Goal: Task Accomplishment & Management: Complete application form

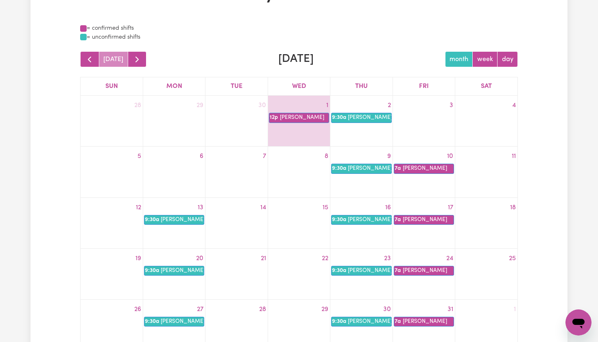
scroll to position [66, 0]
click at [360, 119] on link "9:30a [PERSON_NAME]" at bounding box center [361, 118] width 60 height 10
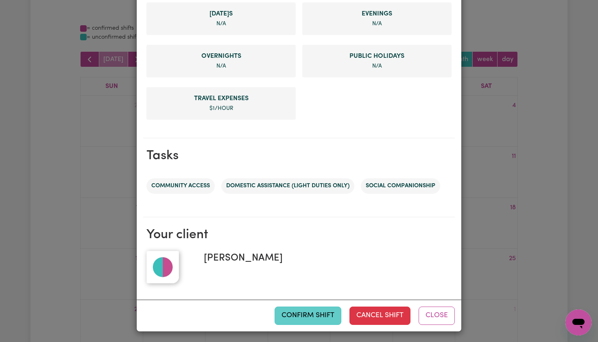
scroll to position [326, 0]
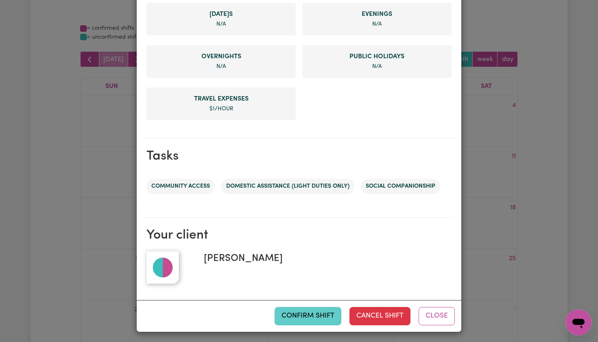
click at [308, 316] on button "Confirm Shift" at bounding box center [308, 316] width 67 height 18
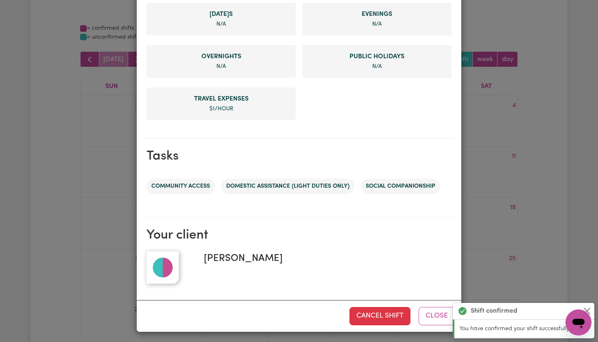
click at [574, 157] on div "Shift Summary CONFIRMED Dates & Times [DATE] 09:30am to 01:30pm Job [DEMOGRAPHI…" at bounding box center [299, 171] width 598 height 342
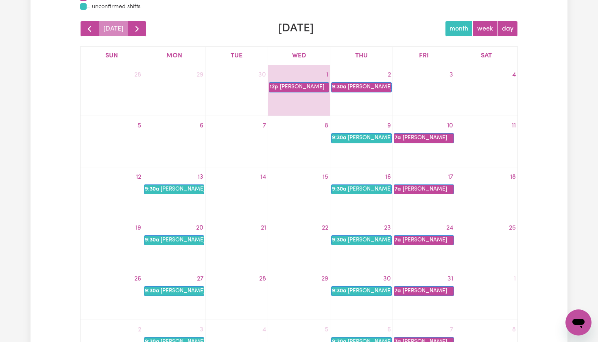
scroll to position [98, 0]
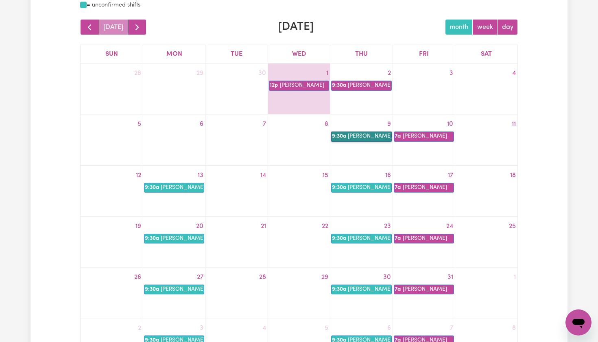
click at [359, 136] on link "9:30a [PERSON_NAME]" at bounding box center [361, 136] width 60 height 10
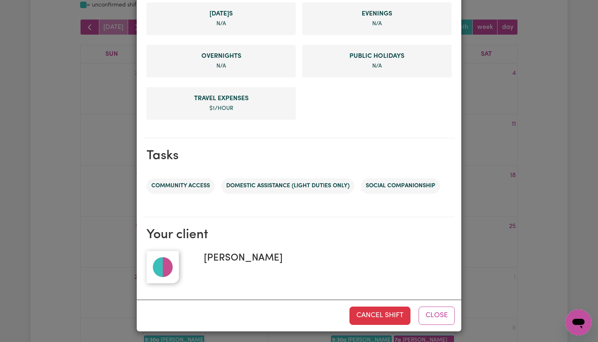
scroll to position [326, 0]
click at [490, 246] on div "Shift Summary CONFIRMED Dates & Times [DATE] 09:30am to 01:30pm Job [DEMOGRAPHI…" at bounding box center [299, 171] width 598 height 342
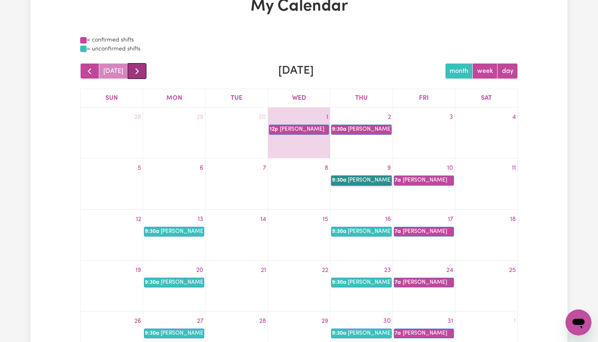
scroll to position [66, 0]
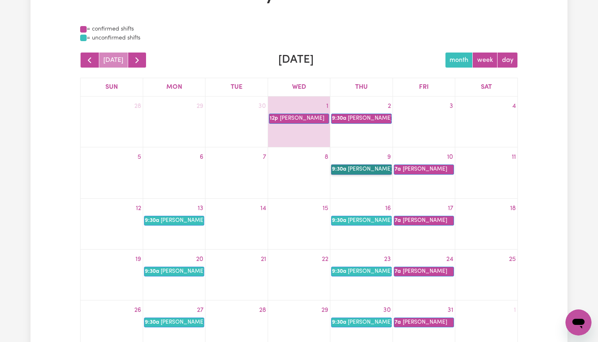
click at [361, 171] on link "9:30a Anne Loechel" at bounding box center [361, 169] width 60 height 10
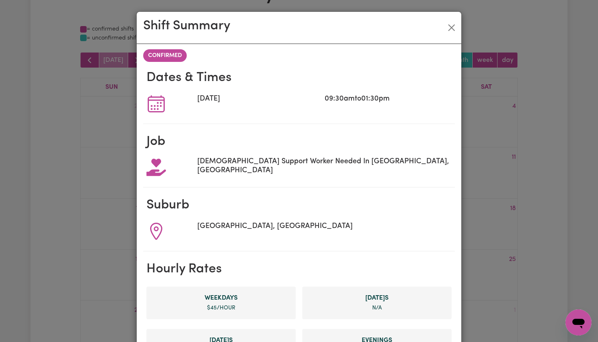
scroll to position [0, 0]
click at [450, 28] on button "Close" at bounding box center [451, 27] width 13 height 13
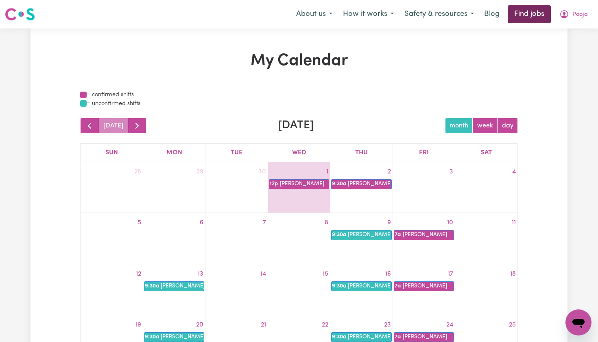
click at [528, 14] on link "Find jobs" at bounding box center [529, 14] width 43 height 18
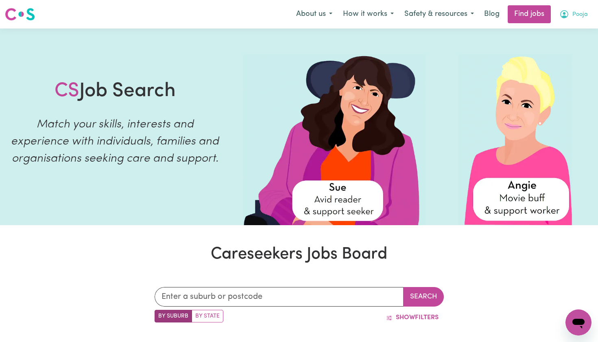
click at [582, 13] on span "Pooja" at bounding box center [580, 14] width 15 height 9
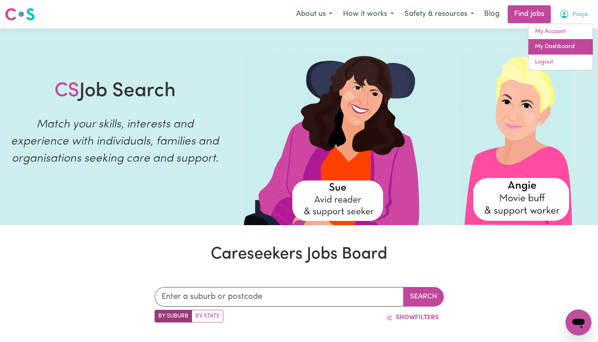
click at [555, 42] on link "My Dashboard" at bounding box center [561, 46] width 64 height 15
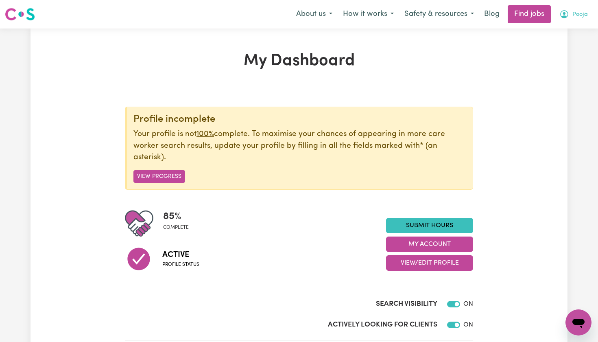
click at [567, 13] on icon "My Account" at bounding box center [565, 14] width 10 height 10
click at [547, 47] on link "My Dashboard" at bounding box center [561, 46] width 64 height 15
click at [553, 48] on link "My Dashboard" at bounding box center [561, 46] width 64 height 15
click at [545, 35] on link "My Account" at bounding box center [561, 31] width 64 height 15
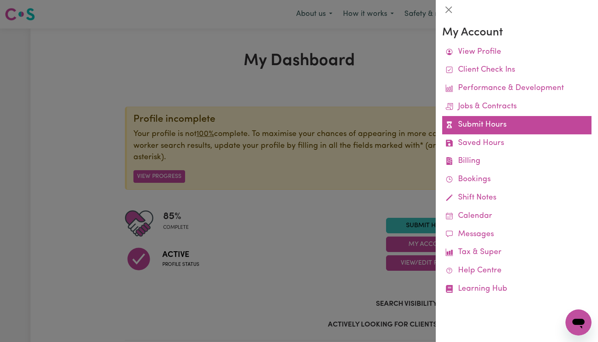
click at [489, 127] on link "Submit Hours" at bounding box center [516, 125] width 149 height 18
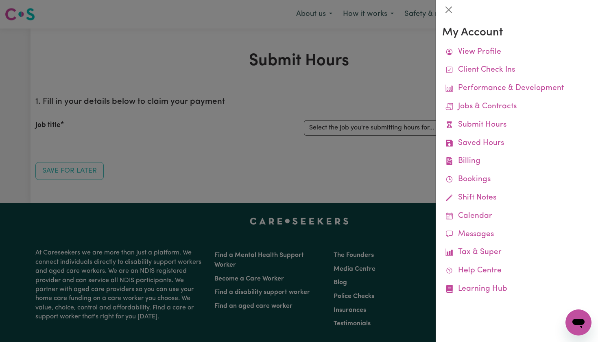
click at [373, 148] on div at bounding box center [299, 171] width 598 height 342
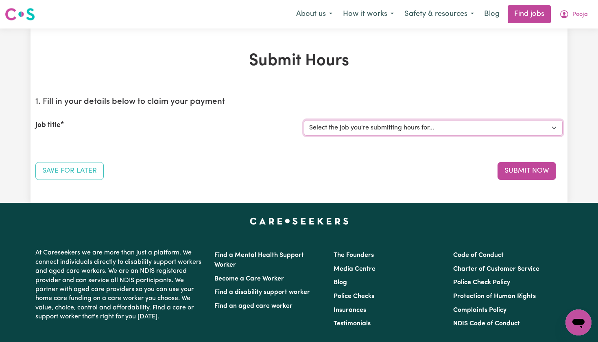
select select "15171"
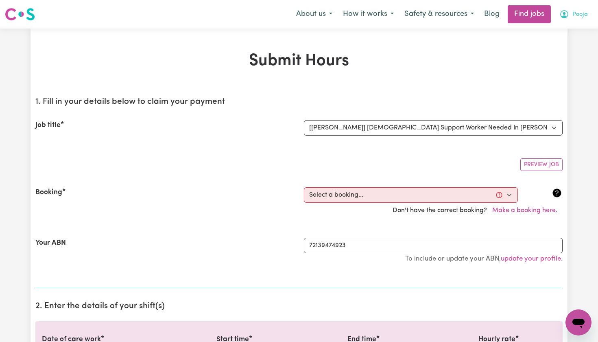
click at [571, 16] on button "Pooja" at bounding box center [573, 14] width 39 height 17
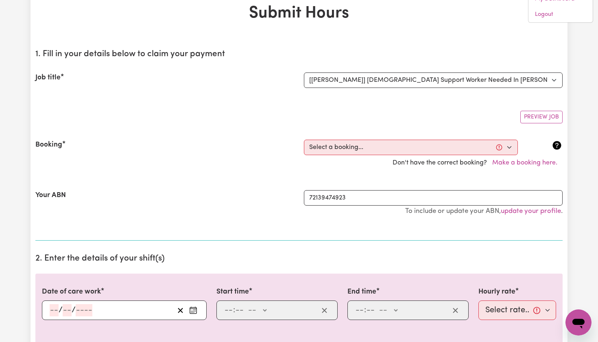
scroll to position [68, 0]
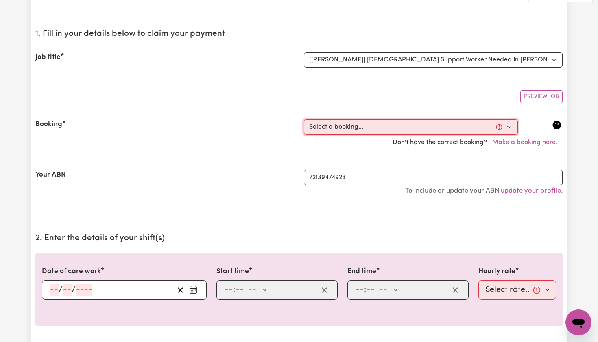
select select "367828"
type input "2025-10-01"
type input "1"
type input "10"
type input "2025"
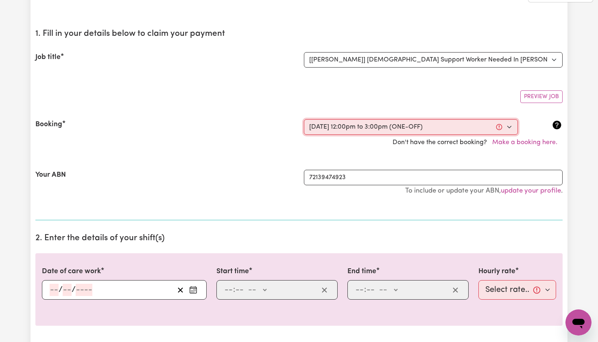
type input "12:00"
type input "12"
type input "0"
select select "pm"
type input "15:00"
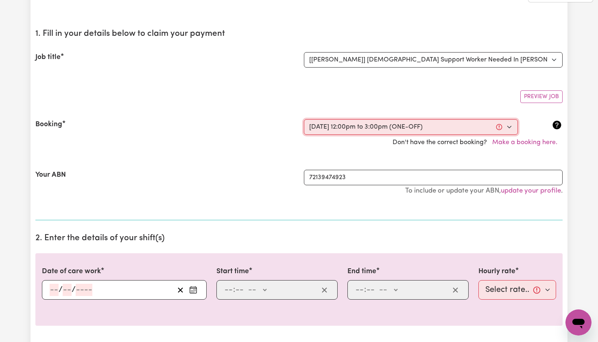
type input "3"
type input "0"
select select "pm"
select select "50-Weekday"
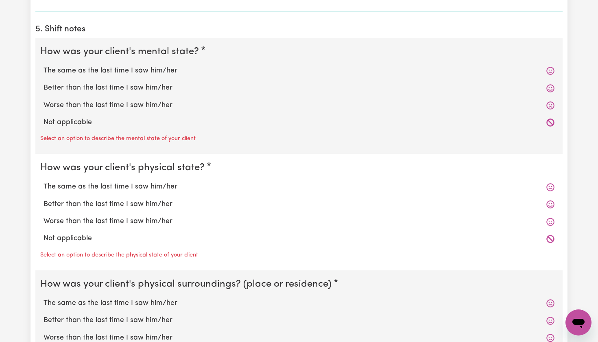
scroll to position [618, 0]
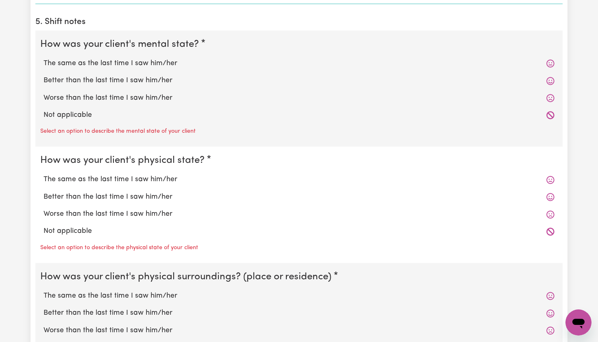
click at [549, 79] on icon at bounding box center [551, 81] width 8 height 8
click at [547, 78] on icon at bounding box center [551, 81] width 8 height 8
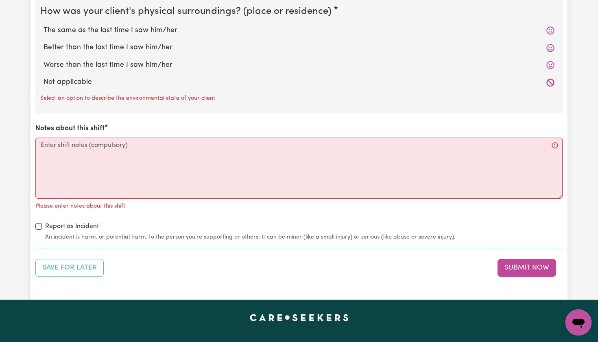
scroll to position [884, 0]
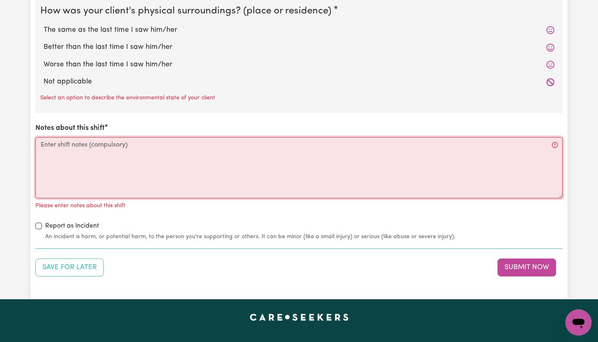
click at [196, 143] on textarea "Notes about this shift" at bounding box center [298, 167] width 527 height 61
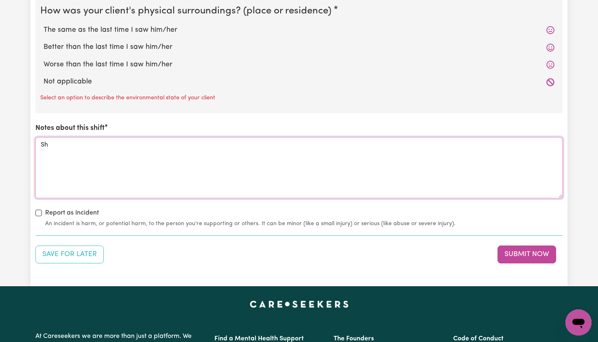
type textarea "S"
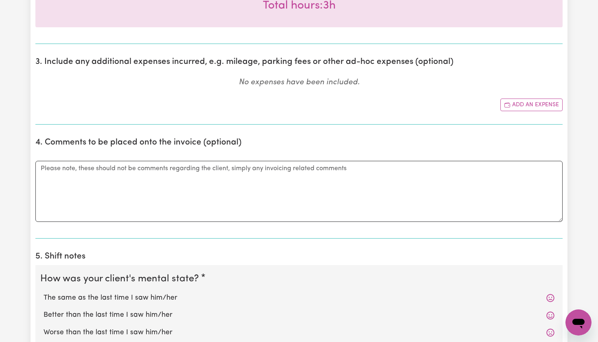
scroll to position [391, 0]
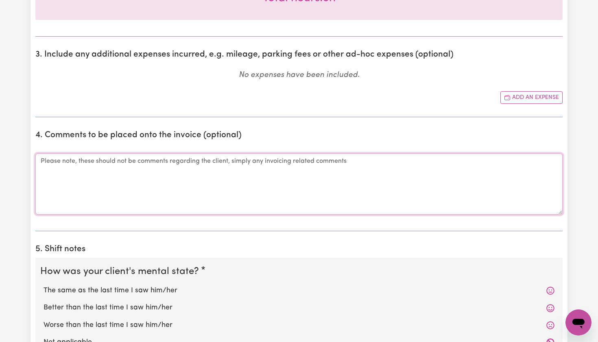
click at [410, 172] on textarea "Comments" at bounding box center [298, 183] width 527 height 61
paste textarea "I met Shirley and she was happy and excited to go out. While waiting for the bu…"
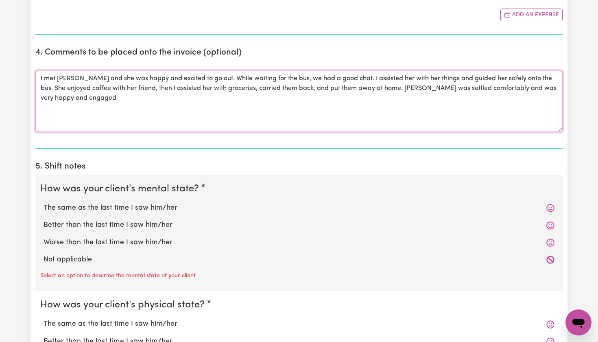
scroll to position [478, 0]
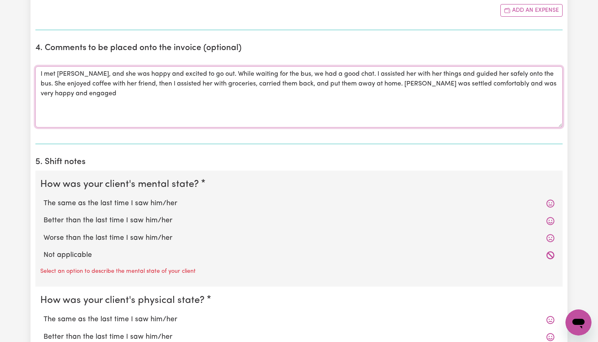
click at [69, 94] on textarea "I met Shirley, and she was happy and excited to go out. While waiting for the b…" at bounding box center [298, 96] width 527 height 61
drag, startPoint x: 74, startPoint y: 92, endPoint x: 36, endPoint y: 65, distance: 47.2
click at [36, 66] on textarea "I met Shirley, and she was happy and excited to go out. While waiting for the b…" at bounding box center [298, 96] width 527 height 61
paste textarea "Shift Notes – 01/10/2025 I met Shirley and she was happy and excited to go out.…"
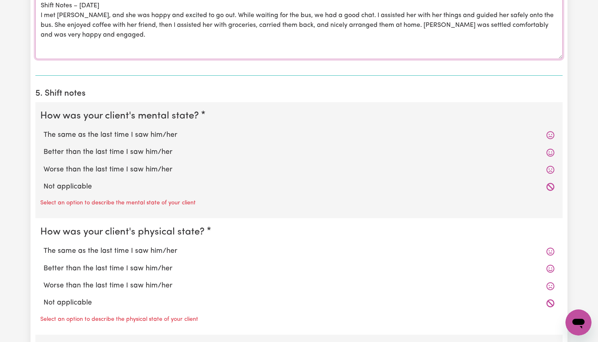
scroll to position [548, 0]
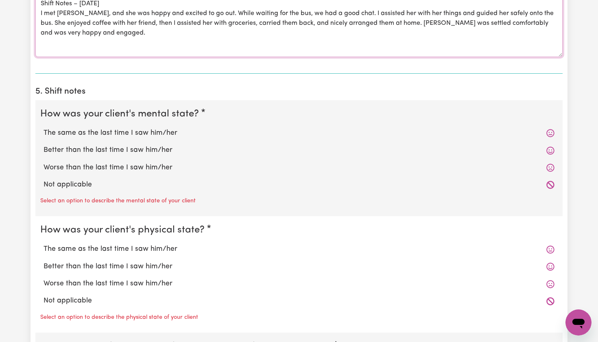
type textarea "Shift Notes – 01/10/2025 I met Shirley, and she was happy and excited to go out…"
click at [551, 148] on icon at bounding box center [551, 151] width 8 height 8
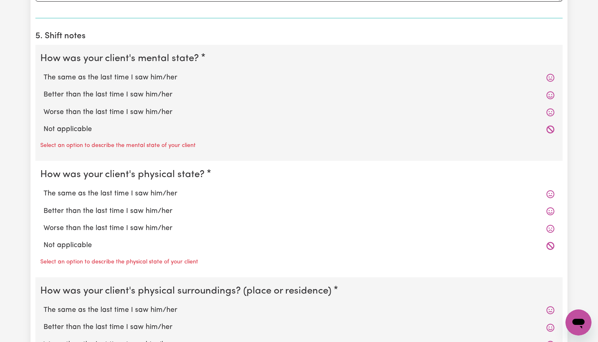
scroll to position [604, 0]
click at [552, 207] on icon at bounding box center [551, 211] width 8 height 8
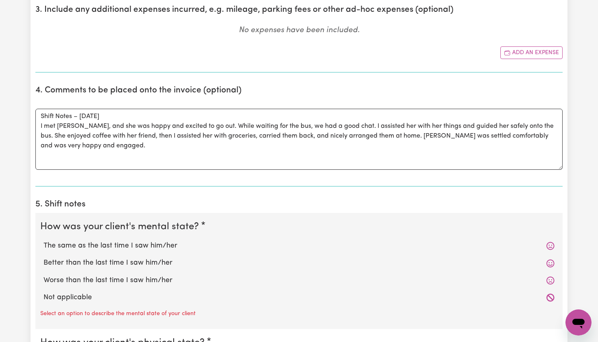
scroll to position [431, 0]
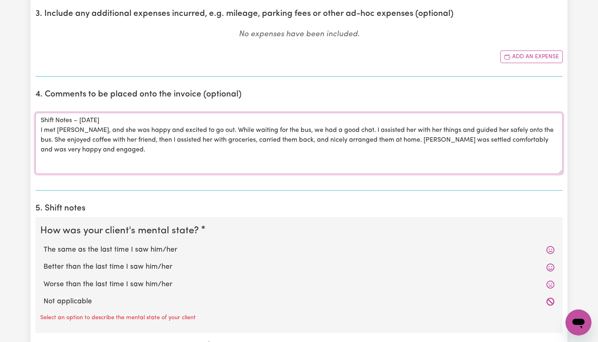
drag, startPoint x: 96, startPoint y: 143, endPoint x: 37, endPoint y: 109, distance: 68.7
click at [37, 109] on div "Comments Shift Notes – 01/10/2025 I met Shirley, and she was happy and excited …" at bounding box center [298, 143] width 527 height 81
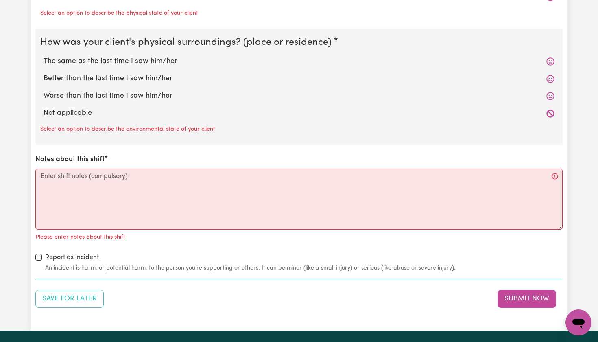
scroll to position [855, 0]
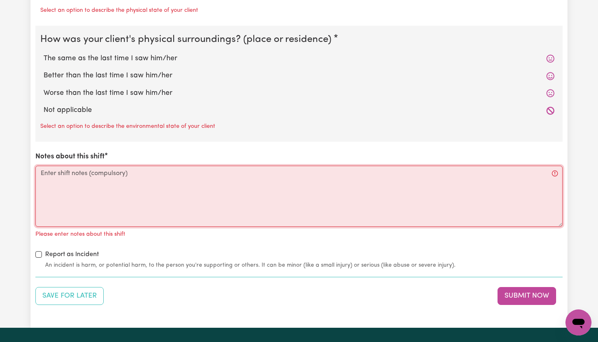
click at [117, 171] on textarea "Notes about this shift" at bounding box center [298, 196] width 527 height 61
paste textarea "Shift Notes – 01/10/2025 I met Shirley, and she was happy and excited to go out…"
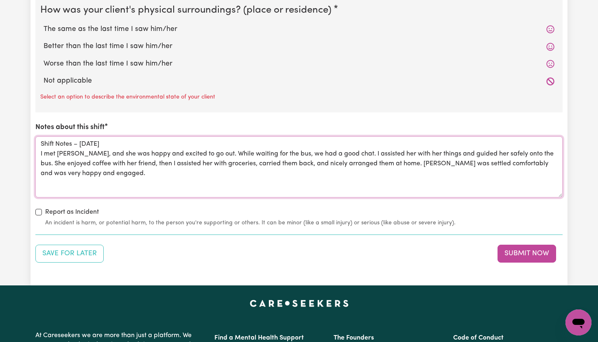
scroll to position [888, 0]
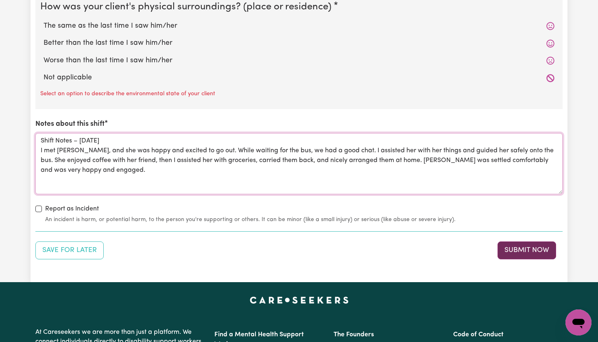
type textarea "Shift Notes – 01/10/2025 I met Shirley, and she was happy and excited to go out…"
click at [536, 247] on button "Submit Now" at bounding box center [527, 250] width 59 height 18
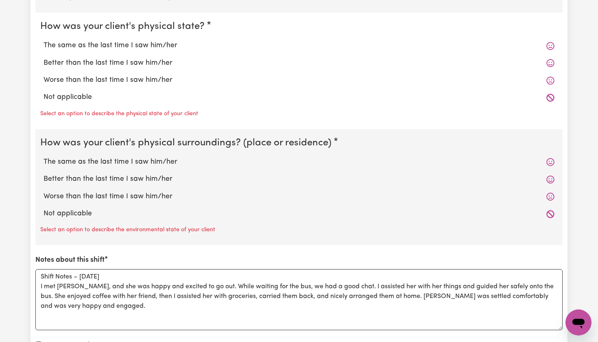
scroll to position [738, 0]
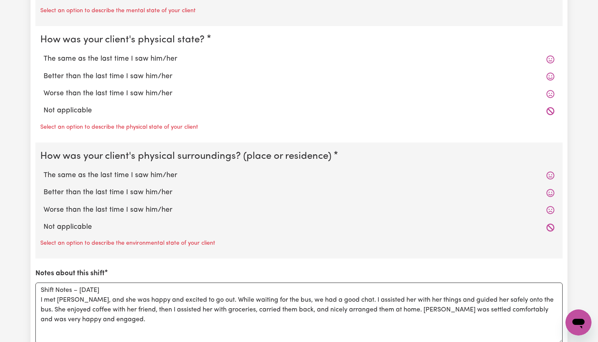
click at [550, 189] on icon at bounding box center [551, 193] width 8 height 8
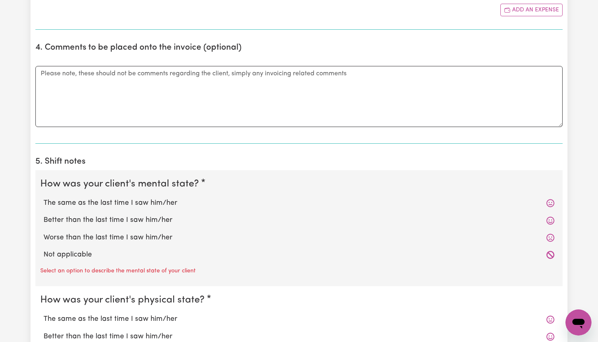
scroll to position [468, 0]
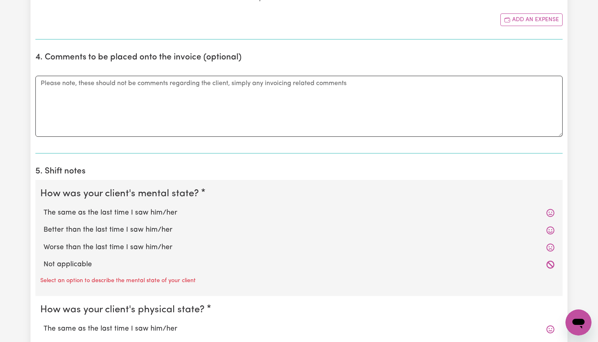
click at [551, 227] on icon at bounding box center [551, 230] width 8 height 8
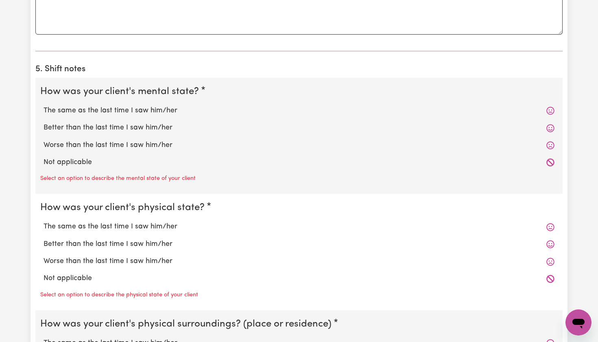
scroll to position [570, 0]
click at [550, 127] on icon at bounding box center [551, 129] width 8 height 8
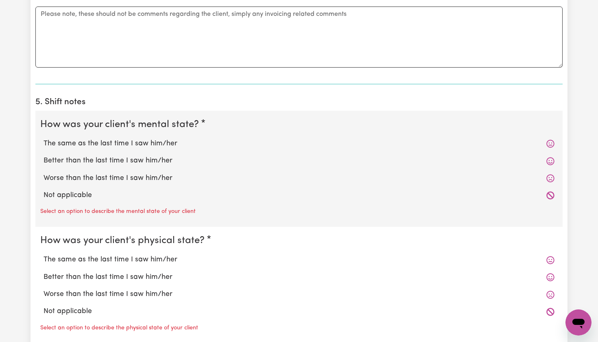
scroll to position [545, 0]
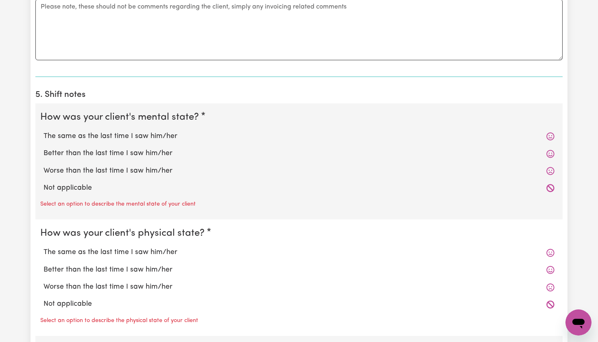
click at [546, 150] on label "Better than the last time I saw him/her" at bounding box center [299, 153] width 511 height 11
click at [44, 148] on input "Better than the last time I saw him/her" at bounding box center [43, 148] width 0 height 0
radio input "true"
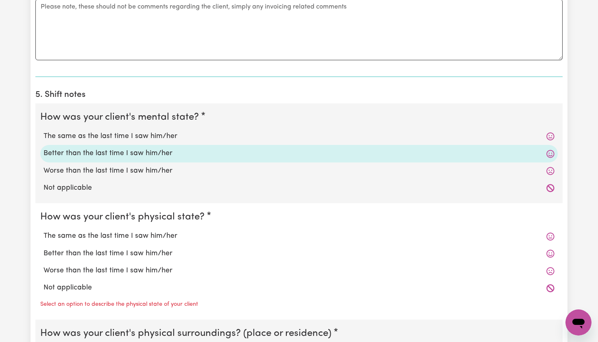
scroll to position [546, 0]
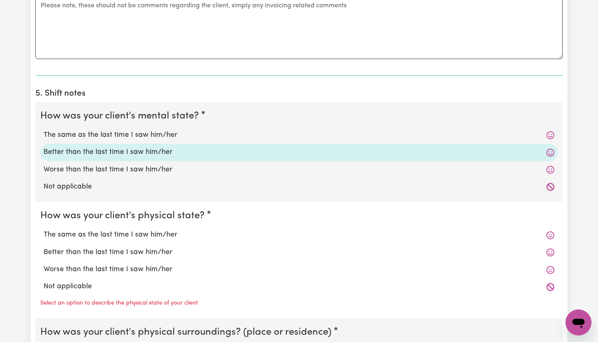
click at [553, 248] on icon at bounding box center [551, 252] width 8 height 8
click at [540, 248] on label "Better than the last time I saw him/her" at bounding box center [299, 252] width 511 height 11
click at [44, 247] on input "Better than the last time I saw him/her" at bounding box center [43, 247] width 0 height 0
radio input "true"
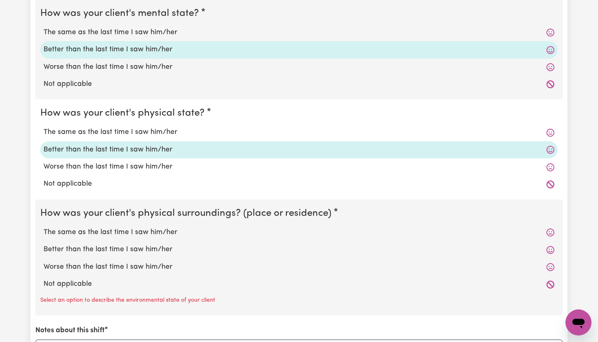
scroll to position [657, 0]
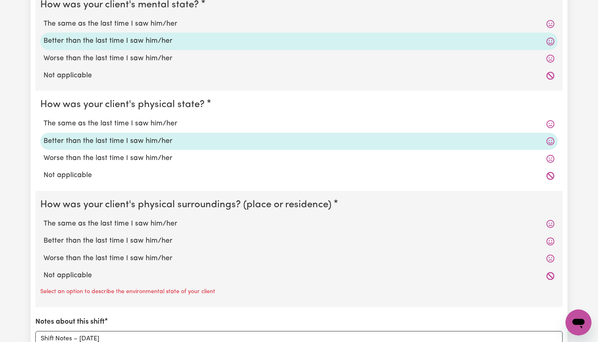
click at [462, 236] on label "Better than the last time I saw him/her" at bounding box center [299, 241] width 511 height 11
click at [44, 236] on input "Better than the last time I saw him/her" at bounding box center [43, 235] width 0 height 0
radio input "true"
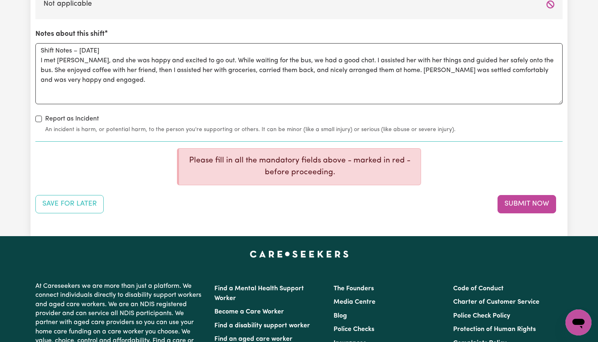
scroll to position [941, 0]
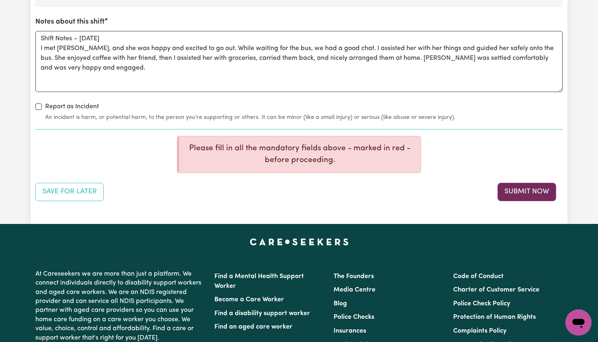
click at [538, 187] on button "Submit Now" at bounding box center [527, 192] width 59 height 18
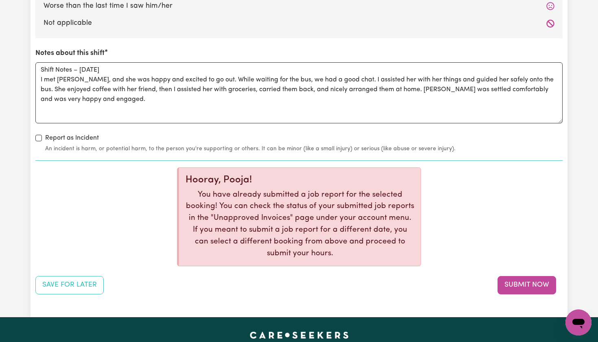
scroll to position [910, 0]
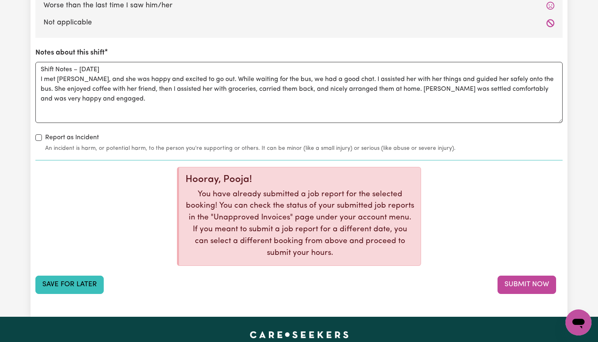
click at [88, 276] on button "Save for Later" at bounding box center [69, 285] width 68 height 18
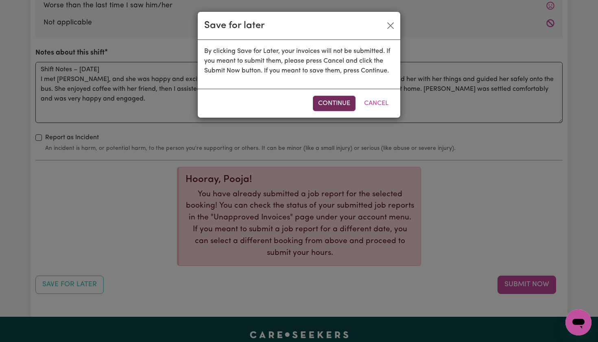
click at [325, 98] on button "Continue" at bounding box center [334, 103] width 43 height 15
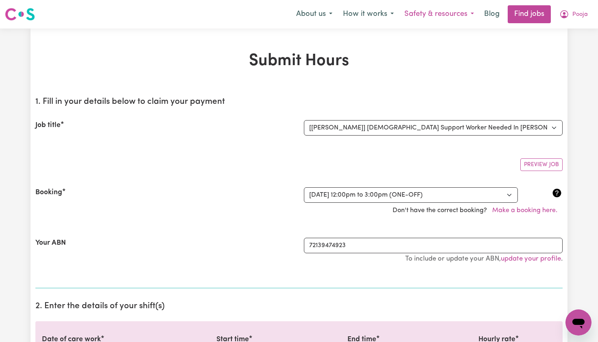
scroll to position [0, 0]
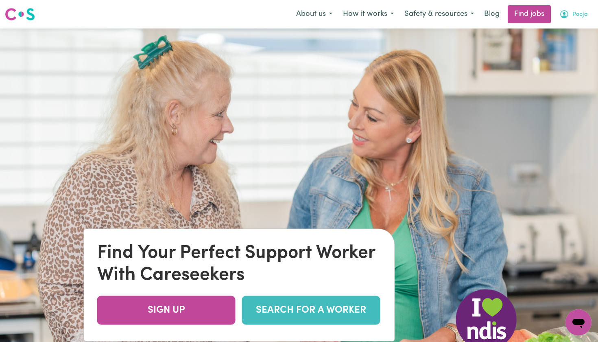
click at [567, 16] on icon "My Account" at bounding box center [565, 14] width 10 height 10
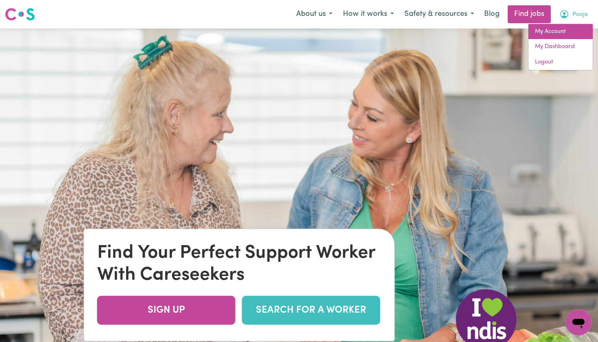
click at [545, 35] on link "My Account" at bounding box center [561, 31] width 64 height 15
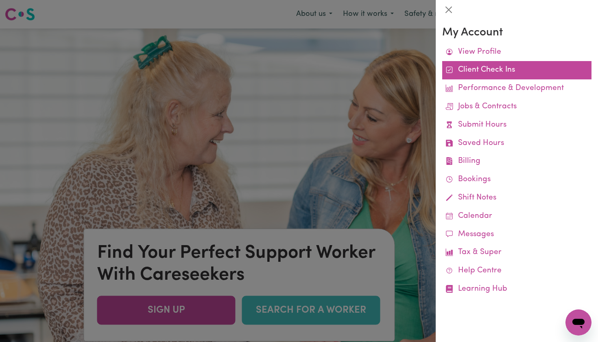
click at [485, 71] on link "Client Check Ins" at bounding box center [516, 70] width 149 height 18
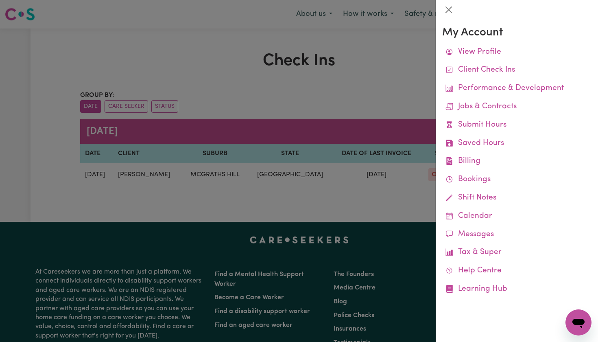
click at [374, 90] on div at bounding box center [299, 171] width 598 height 342
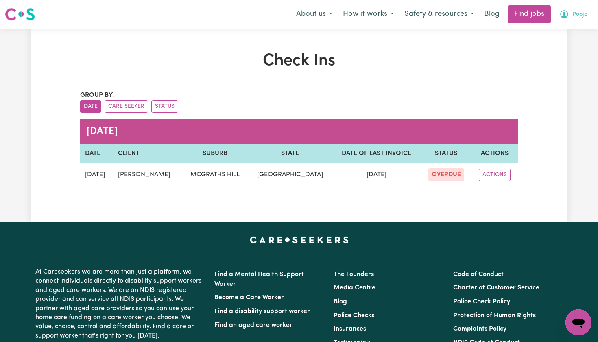
click at [560, 9] on button "Pooja" at bounding box center [573, 14] width 39 height 17
click at [559, 33] on link "My Account" at bounding box center [561, 31] width 64 height 15
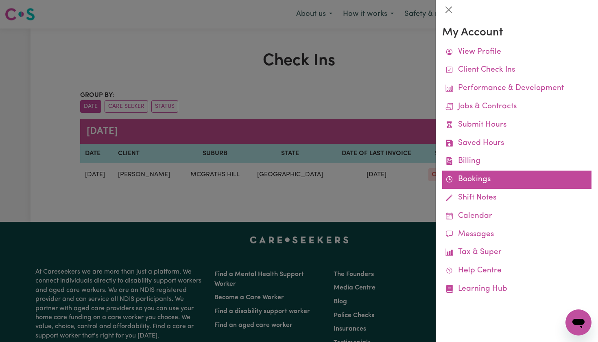
click at [468, 179] on link "Bookings" at bounding box center [516, 180] width 149 height 18
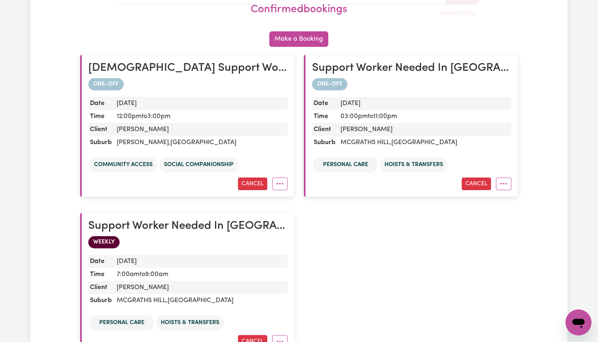
scroll to position [159, 0]
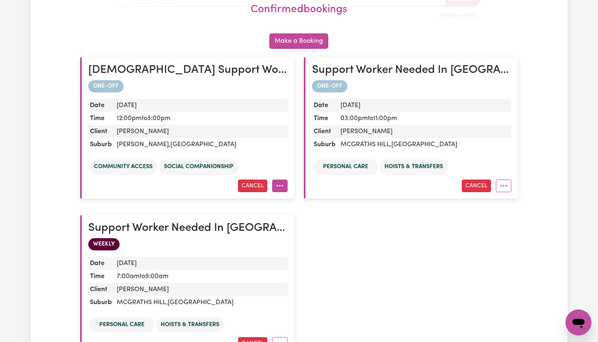
click at [273, 185] on button "More options" at bounding box center [279, 185] width 15 height 13
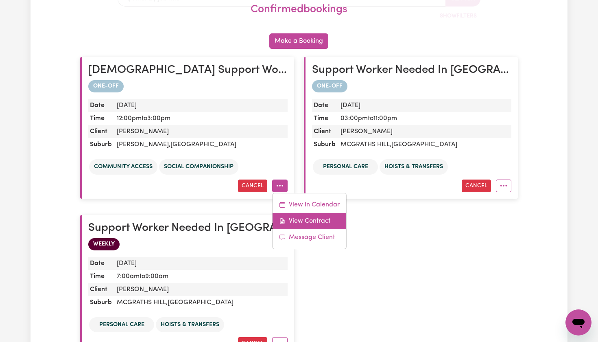
click at [311, 221] on link "View Contract" at bounding box center [310, 221] width 74 height 16
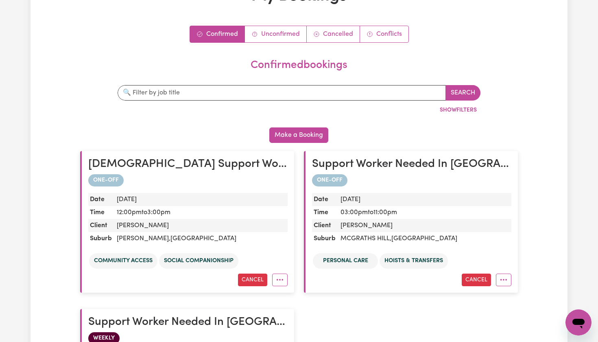
scroll to position [80, 0]
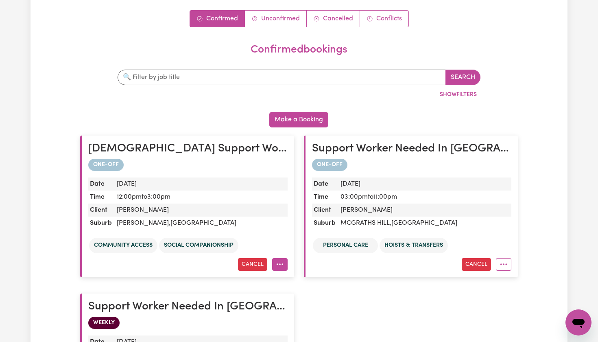
click at [280, 264] on button "More options" at bounding box center [279, 264] width 15 height 13
click at [303, 299] on link "View Contract" at bounding box center [310, 299] width 74 height 16
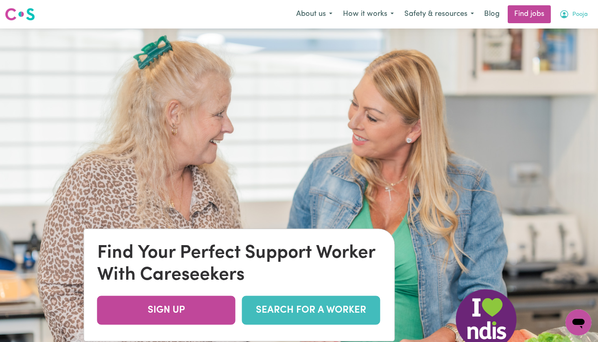
click at [588, 11] on span "Pooja" at bounding box center [580, 14] width 15 height 9
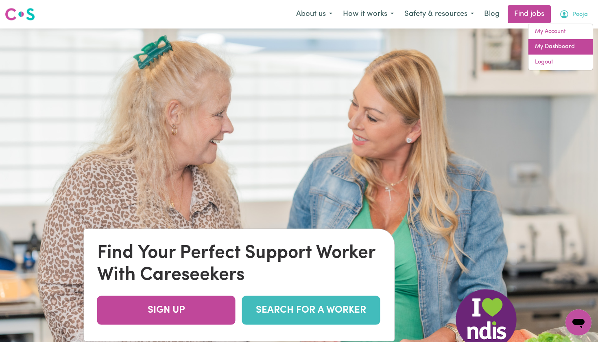
click at [561, 42] on link "My Dashboard" at bounding box center [561, 46] width 64 height 15
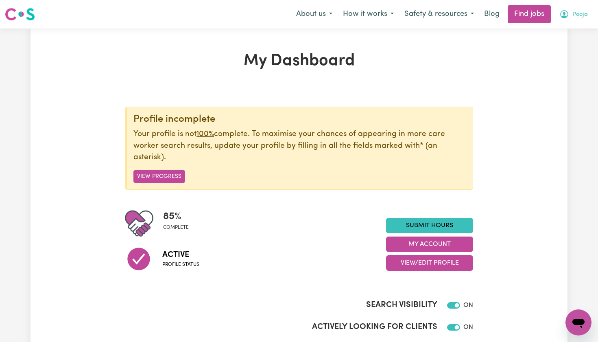
click at [567, 20] on button "Pooja" at bounding box center [573, 14] width 39 height 17
click at [553, 34] on link "My Account" at bounding box center [561, 31] width 64 height 15
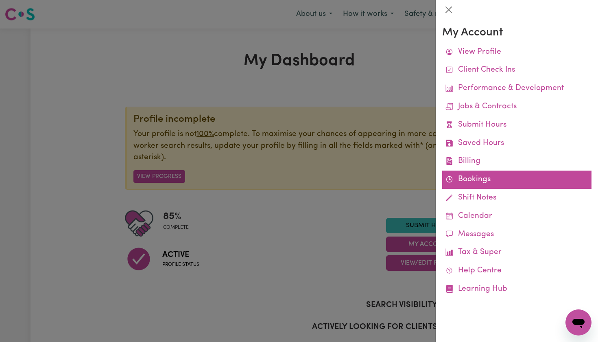
click at [470, 179] on link "Bookings" at bounding box center [516, 180] width 149 height 18
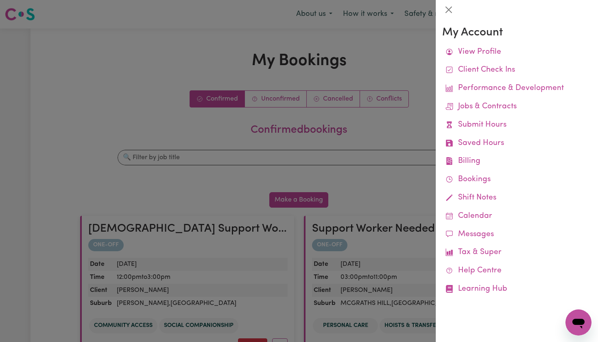
click at [355, 137] on div at bounding box center [299, 171] width 598 height 342
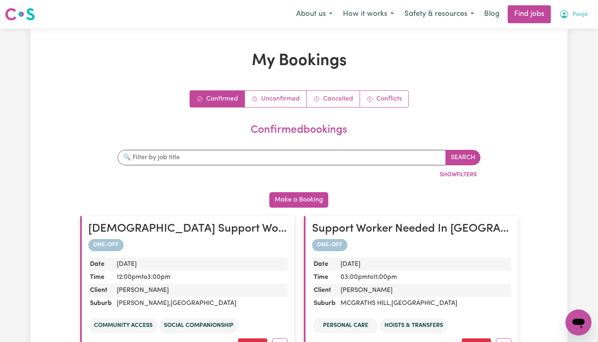
click at [569, 18] on icon "My Account" at bounding box center [565, 14] width 10 height 10
click at [556, 33] on link "My Account" at bounding box center [561, 31] width 64 height 15
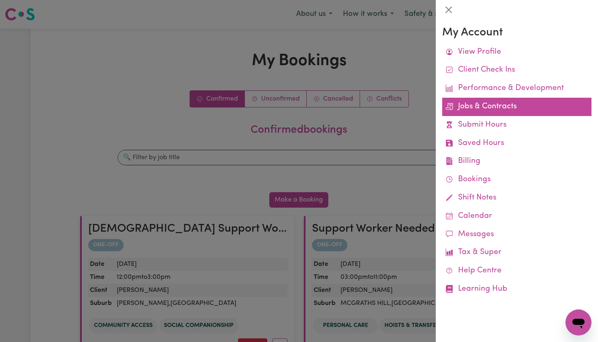
click at [507, 101] on link "Jobs & Contracts" at bounding box center [516, 107] width 149 height 18
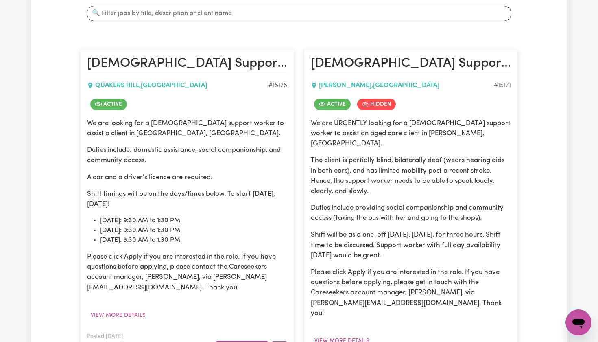
scroll to position [177, 0]
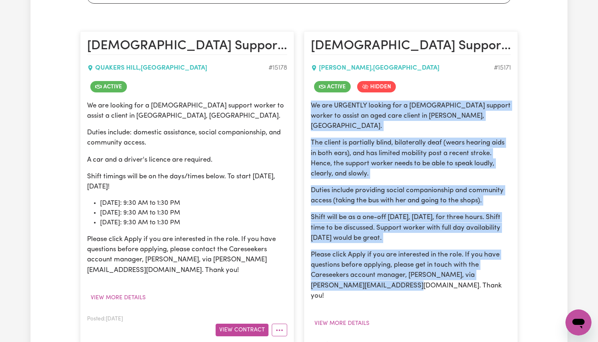
drag, startPoint x: 311, startPoint y: 105, endPoint x: 442, endPoint y: 273, distance: 213.7
click at [442, 273] on div "We are URGENTLY looking for a female support worker to assist an aged care clie…" at bounding box center [411, 201] width 200 height 200
copy div "We are URGENTLY looking for a female support worker to assist an aged care clie…"
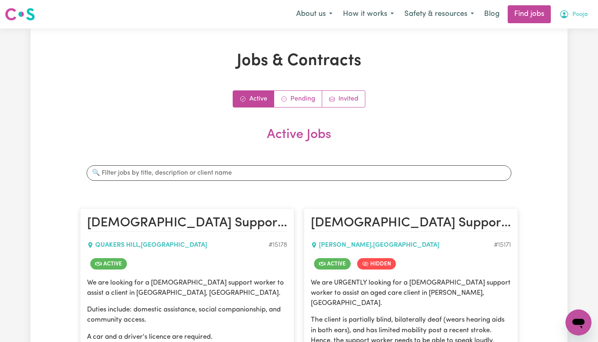
click at [570, 17] on button "Pooja" at bounding box center [573, 14] width 39 height 17
click at [547, 50] on link "My Dashboard" at bounding box center [561, 46] width 64 height 15
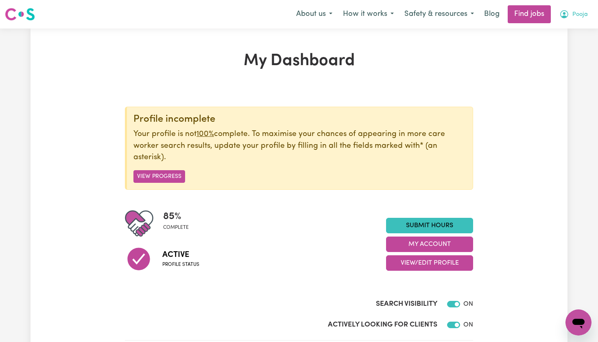
click at [569, 16] on icon "My Account" at bounding box center [565, 14] width 10 height 10
click at [560, 29] on link "My Account" at bounding box center [561, 31] width 64 height 15
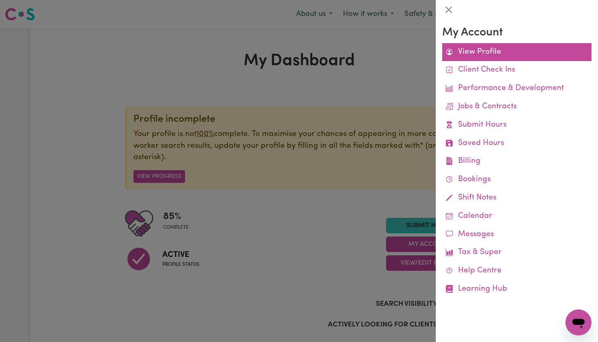
click at [500, 50] on link "View Profile" at bounding box center [516, 52] width 149 height 18
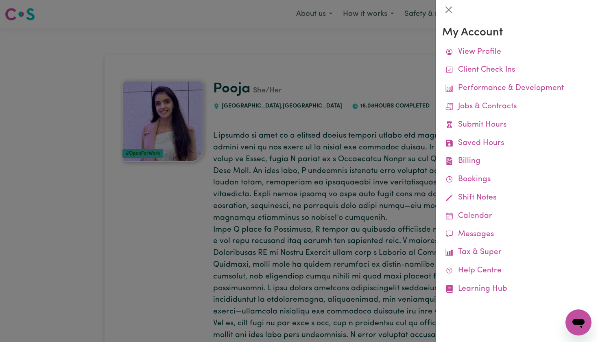
click at [394, 79] on div at bounding box center [299, 171] width 598 height 342
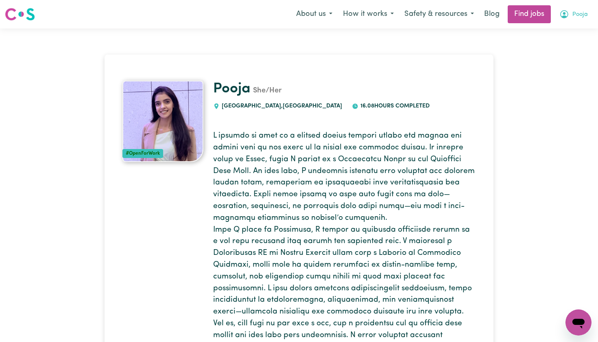
click at [582, 11] on span "Pooja" at bounding box center [580, 14] width 15 height 9
click at [559, 33] on link "My Account" at bounding box center [561, 31] width 64 height 15
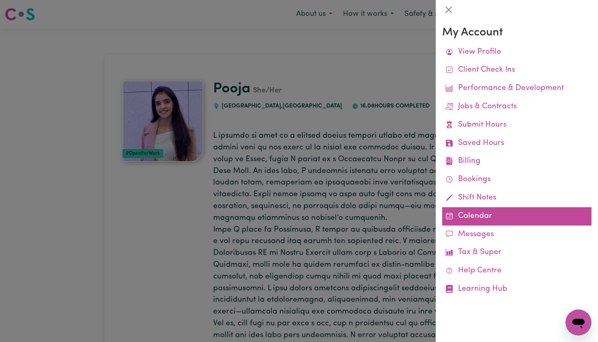
click at [464, 217] on link "Calendar" at bounding box center [516, 216] width 149 height 18
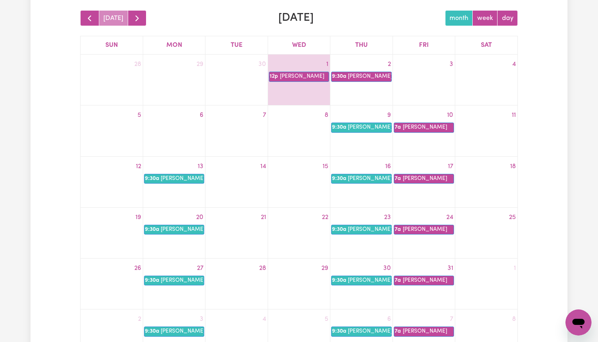
scroll to position [108, 0]
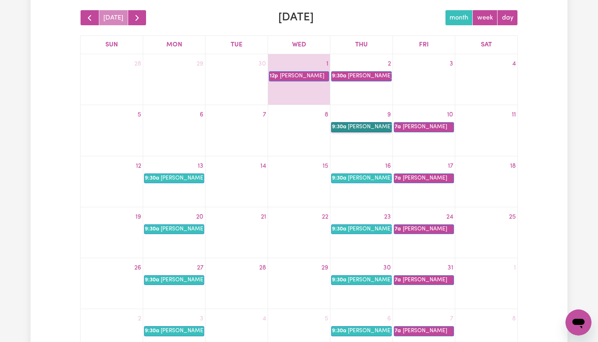
click at [359, 128] on link "9:30a [PERSON_NAME]" at bounding box center [361, 127] width 60 height 10
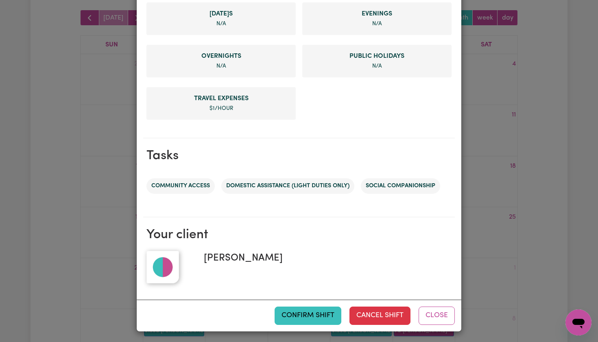
scroll to position [326, 0]
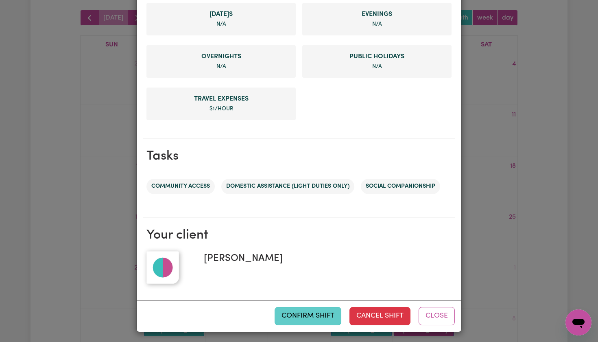
click at [294, 316] on button "Confirm Shift" at bounding box center [308, 316] width 67 height 18
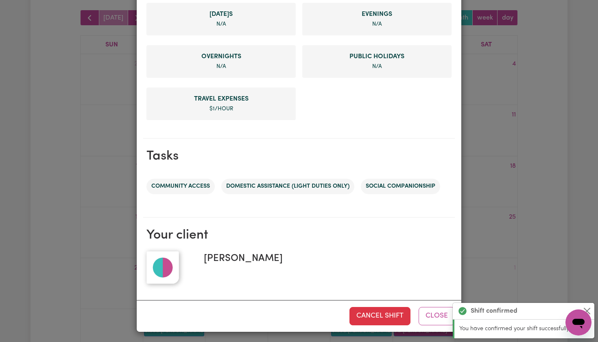
click at [482, 251] on div "Shift Summary CONFIRMED Dates & Times Thu, 9 Oct, 2025 09:30am to 01:30pm Job F…" at bounding box center [299, 171] width 598 height 342
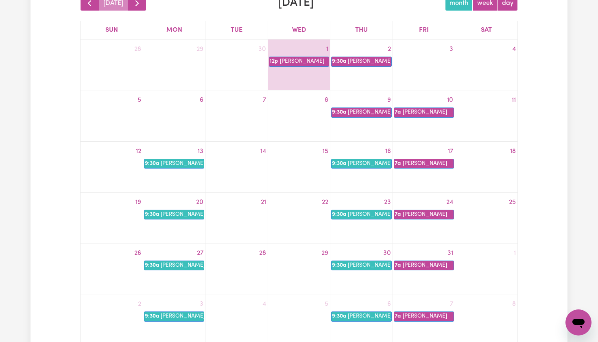
scroll to position [123, 0]
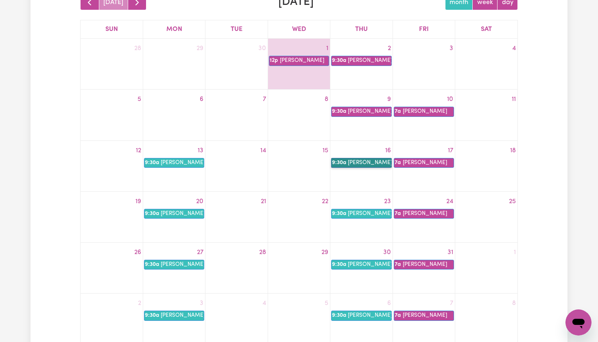
click at [360, 166] on link "9:30a [PERSON_NAME]" at bounding box center [361, 163] width 60 height 10
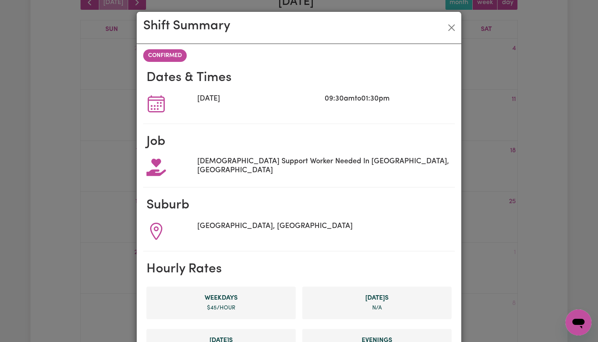
scroll to position [0, 0]
click at [450, 26] on button "Close" at bounding box center [451, 27] width 13 height 13
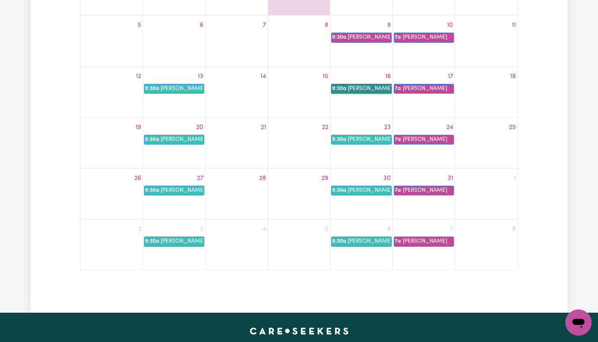
scroll to position [192, 0]
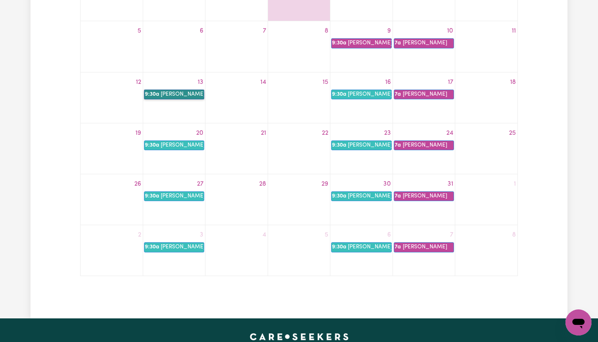
click at [193, 95] on link "9:30a [PERSON_NAME]" at bounding box center [174, 95] width 60 height 10
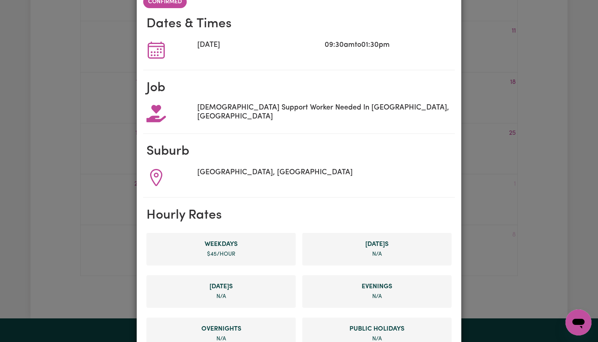
scroll to position [0, 0]
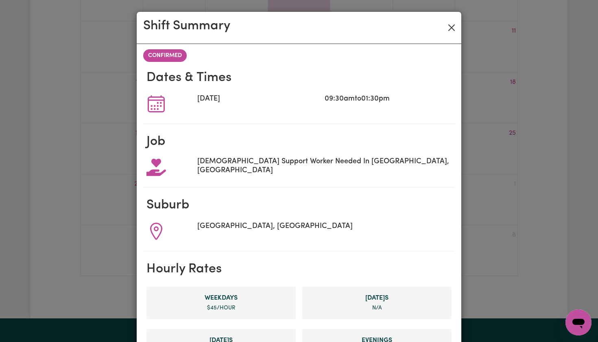
click at [450, 30] on button "Close" at bounding box center [451, 27] width 13 height 13
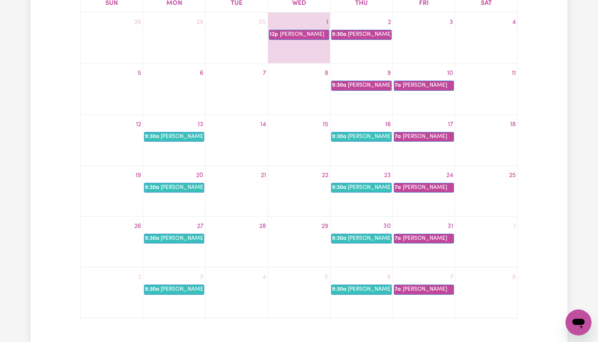
scroll to position [160, 0]
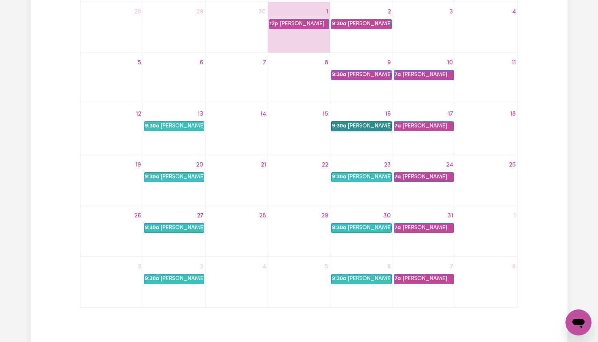
click at [351, 125] on link "9:30a [PERSON_NAME]" at bounding box center [361, 126] width 60 height 10
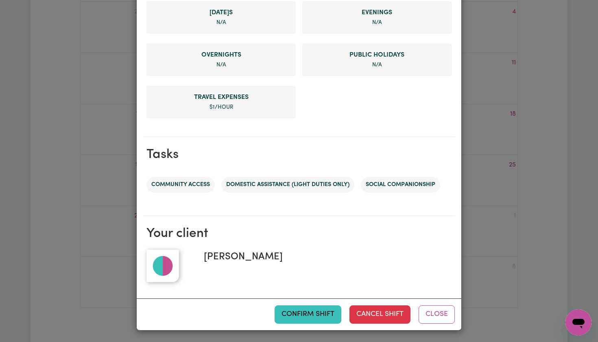
scroll to position [326, 0]
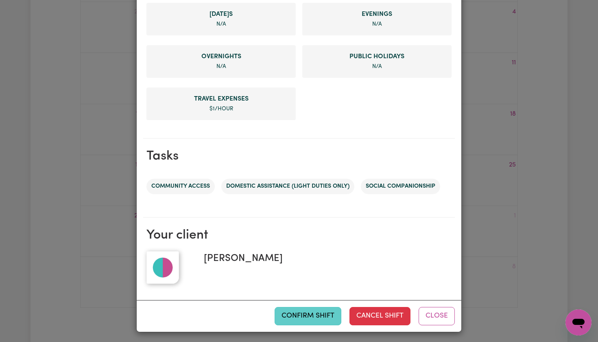
click at [294, 310] on button "Confirm Shift" at bounding box center [308, 316] width 67 height 18
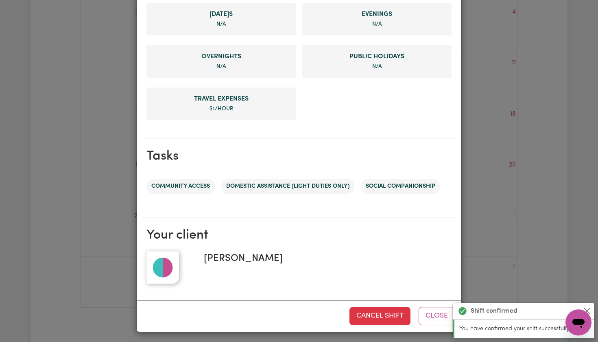
click at [108, 143] on div "Shift Summary CONFIRMED Dates & Times [DATE] 09:30am to 01:30pm Job [DEMOGRAPHI…" at bounding box center [299, 171] width 598 height 342
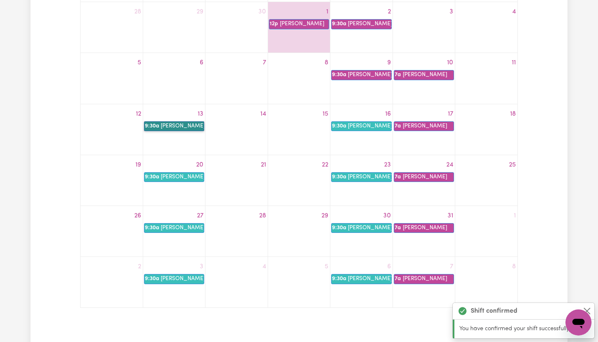
click at [190, 124] on link "9:30a [PERSON_NAME]" at bounding box center [174, 126] width 60 height 10
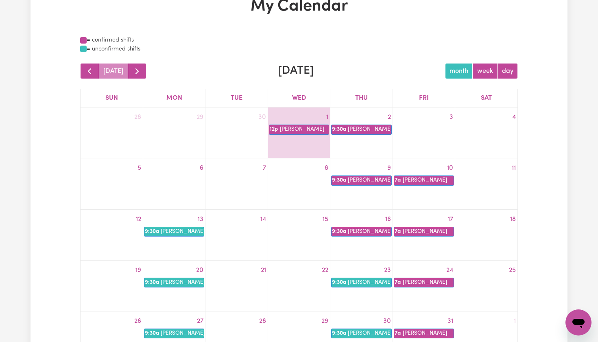
scroll to position [60, 0]
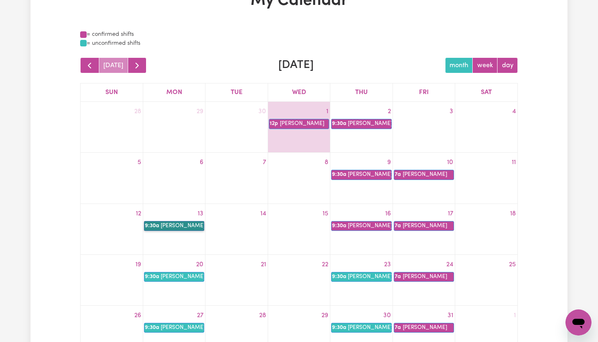
click at [175, 227] on link "9:30a [PERSON_NAME]" at bounding box center [174, 226] width 60 height 10
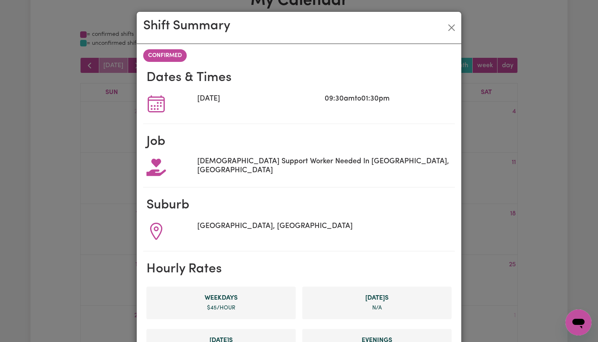
scroll to position [0, 0]
click at [455, 29] on button "Close" at bounding box center [451, 27] width 13 height 13
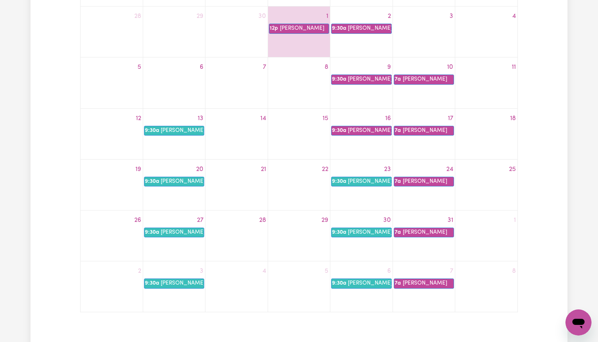
scroll to position [164, 0]
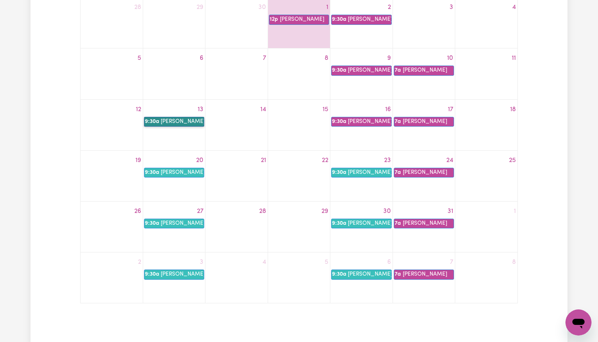
click at [181, 120] on link "9:30a [PERSON_NAME]" at bounding box center [174, 122] width 60 height 10
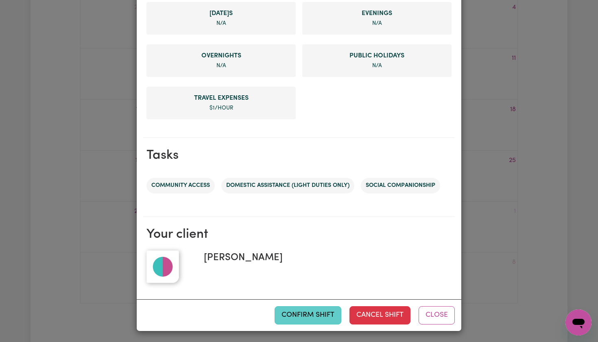
scroll to position [326, 0]
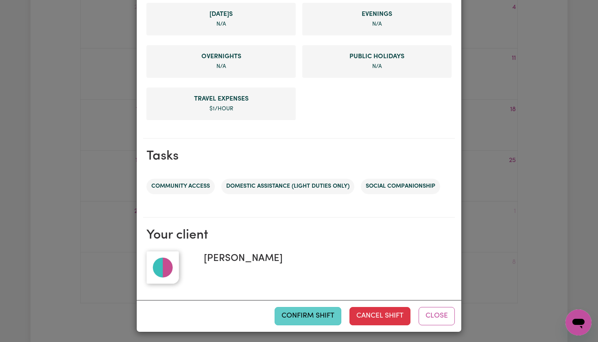
click at [276, 314] on button "Confirm Shift" at bounding box center [308, 316] width 67 height 18
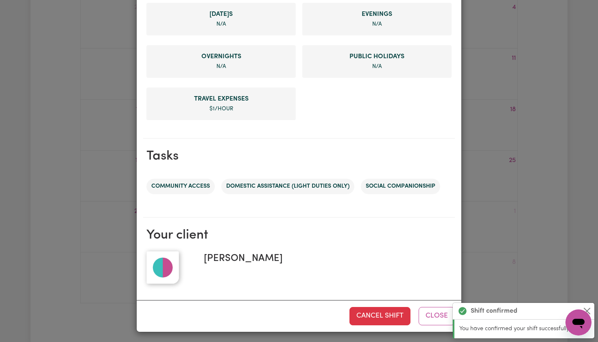
click at [548, 170] on div "Shift Summary CONFIRMED Dates & Times Mon, 13 Oct, 2025 09:30am to 01:30pm Job …" at bounding box center [299, 171] width 598 height 342
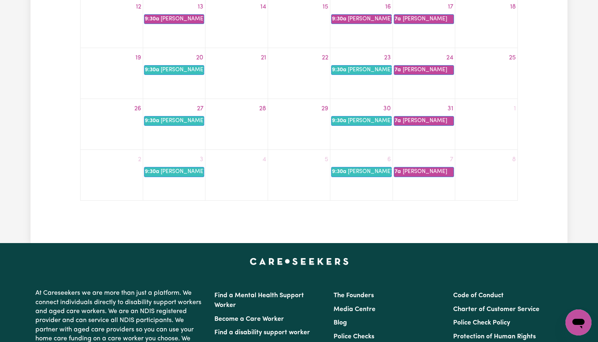
scroll to position [272, 0]
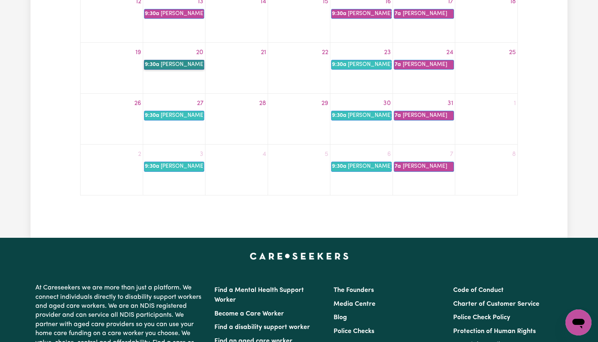
click at [172, 63] on link "9:30a [PERSON_NAME]" at bounding box center [174, 65] width 60 height 10
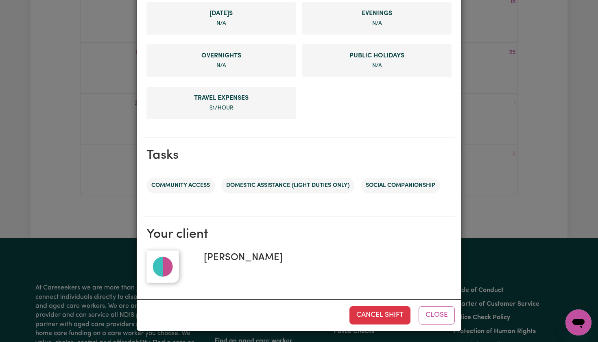
scroll to position [326, 0]
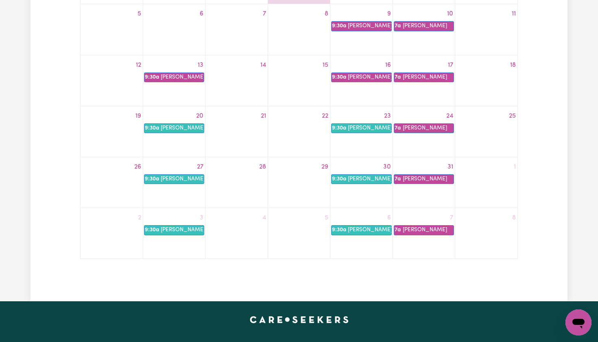
scroll to position [210, 0]
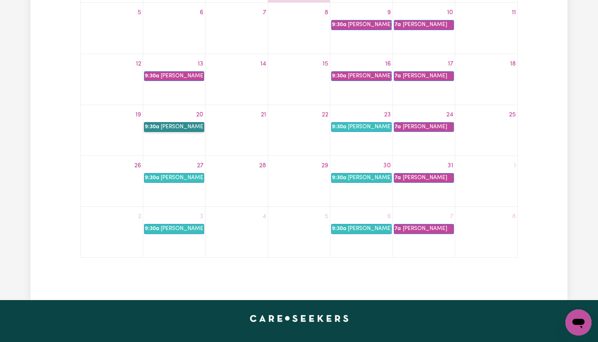
click at [191, 125] on link "9:30a [PERSON_NAME]" at bounding box center [174, 127] width 60 height 10
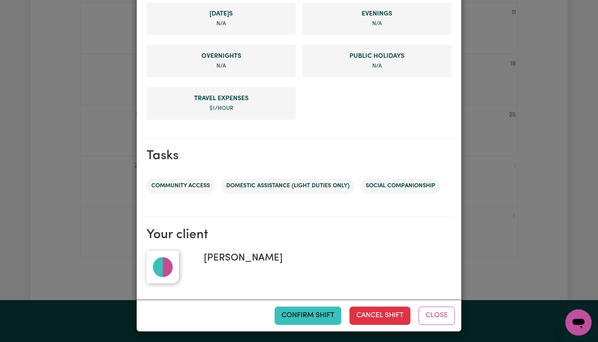
scroll to position [326, 0]
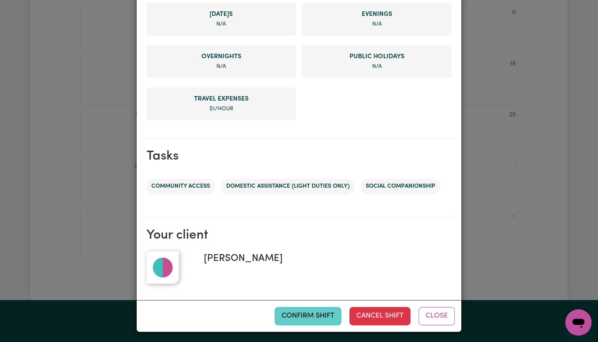
click at [313, 315] on button "Confirm Shift" at bounding box center [308, 316] width 67 height 18
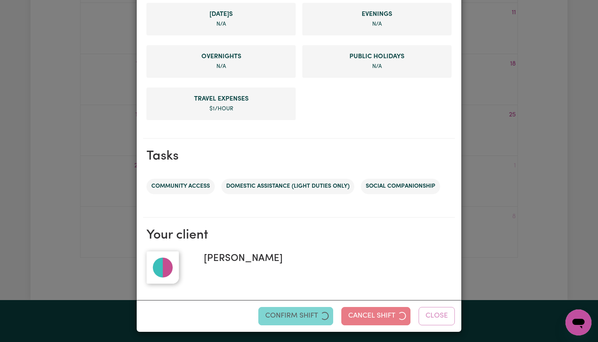
click at [524, 190] on div "Shift Summary UNCONFIRMED Dates & Times [DATE] 09:30am to 01:30pm Job [DEMOGRAP…" at bounding box center [299, 171] width 598 height 342
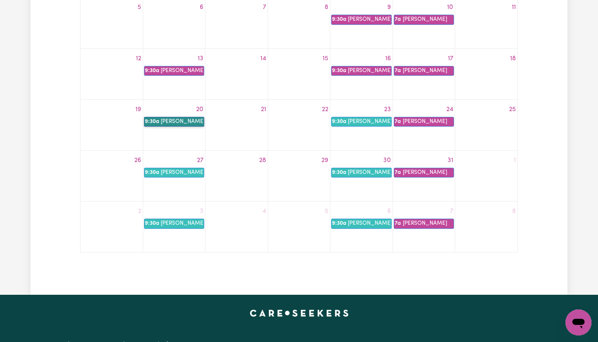
scroll to position [215, 0]
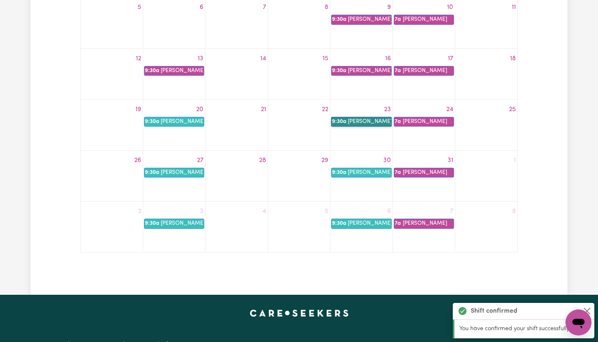
click at [359, 121] on link "9:30a [PERSON_NAME]" at bounding box center [361, 122] width 60 height 10
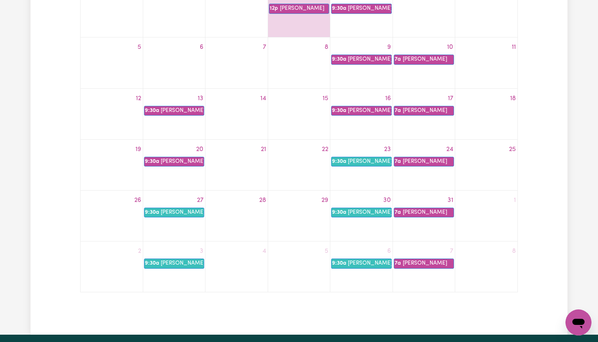
scroll to position [177, 0]
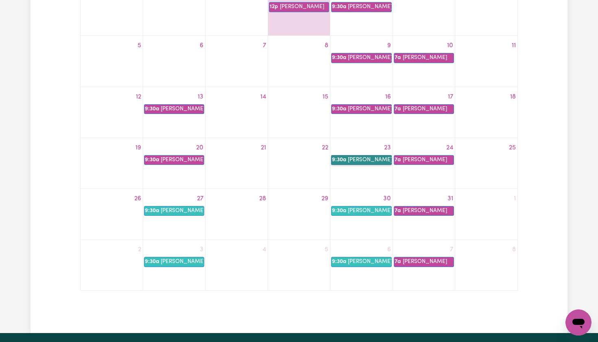
click at [346, 158] on link "9:30a [PERSON_NAME]" at bounding box center [361, 160] width 60 height 10
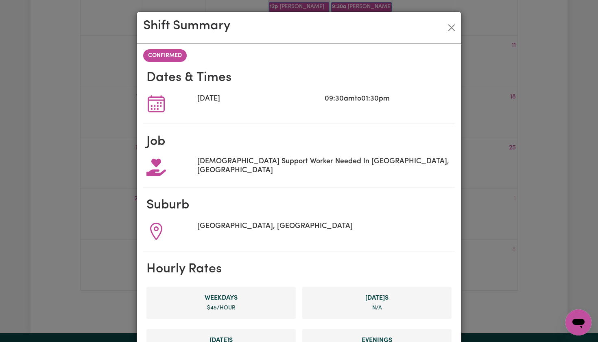
scroll to position [0, 0]
click at [451, 31] on button "Close" at bounding box center [451, 27] width 13 height 13
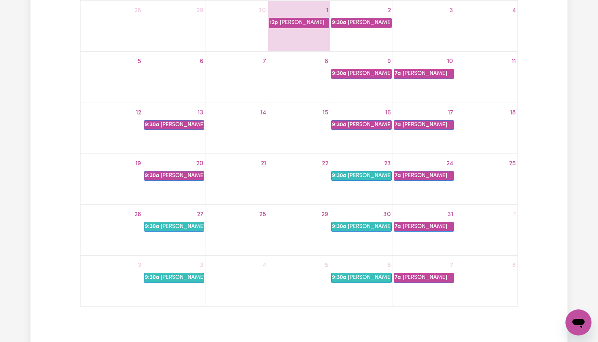
scroll to position [187, 0]
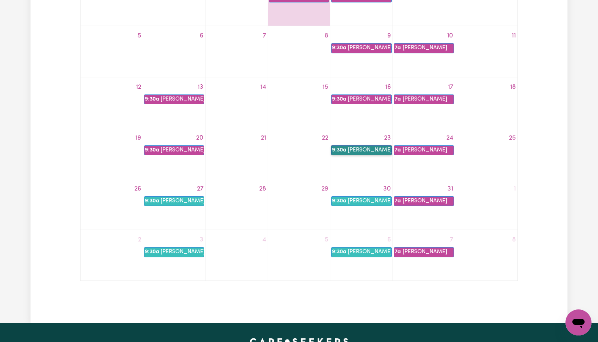
click at [367, 151] on link "9:30a [PERSON_NAME]" at bounding box center [361, 150] width 60 height 10
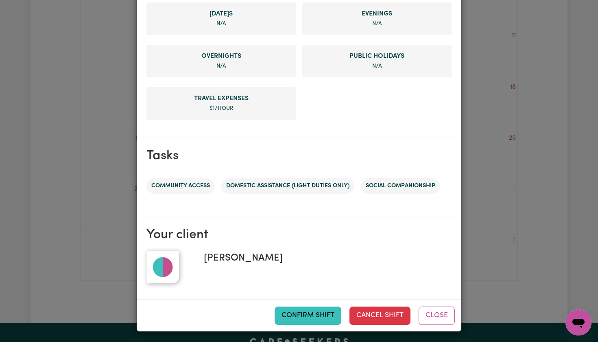
scroll to position [326, 0]
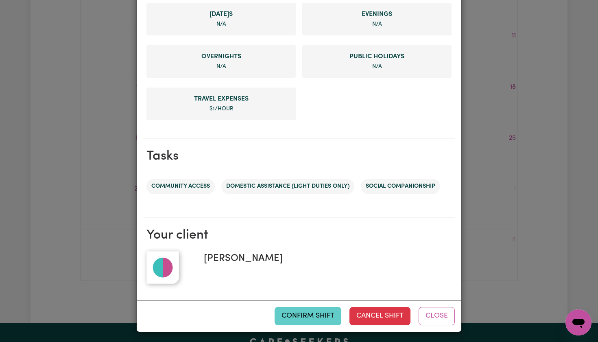
click at [307, 311] on button "Confirm Shift" at bounding box center [308, 316] width 67 height 18
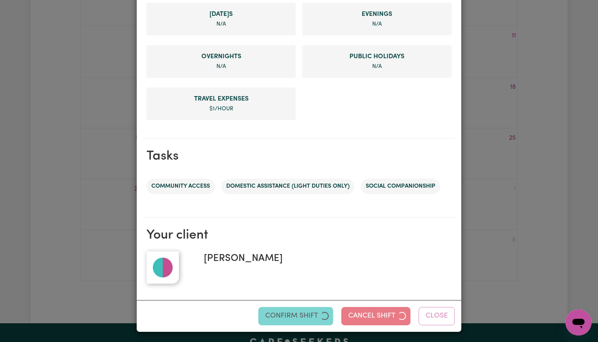
click at [547, 114] on div "Shift Summary UNCONFIRMED Dates & Times Thu, 23 Oct, 2025 09:30am to 01:30pm Jo…" at bounding box center [299, 171] width 598 height 342
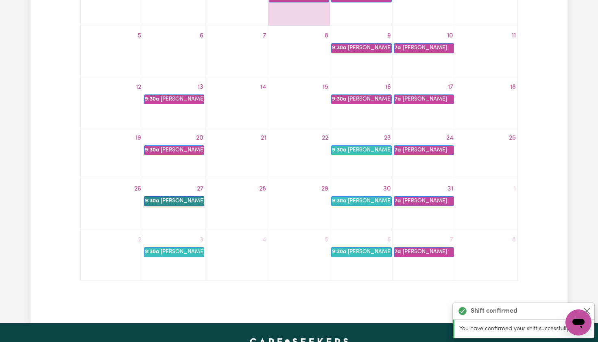
click at [184, 197] on link "9:30a [PERSON_NAME]" at bounding box center [174, 201] width 60 height 10
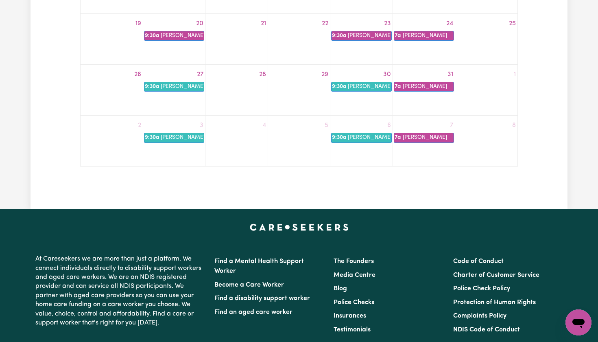
scroll to position [310, 0]
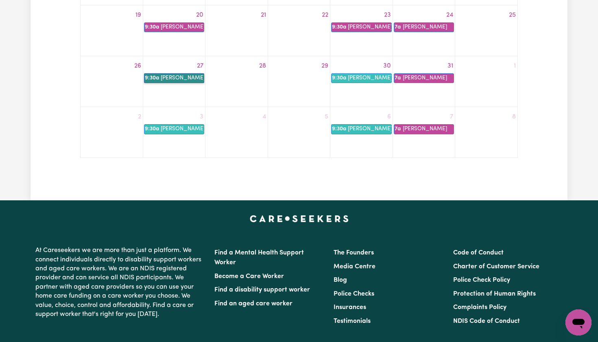
click at [192, 77] on link "9:30a [PERSON_NAME]" at bounding box center [174, 78] width 60 height 10
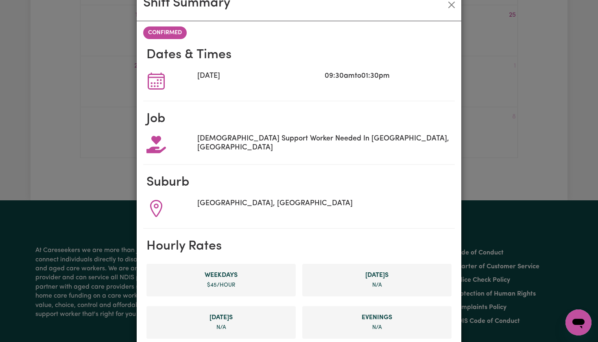
scroll to position [0, 0]
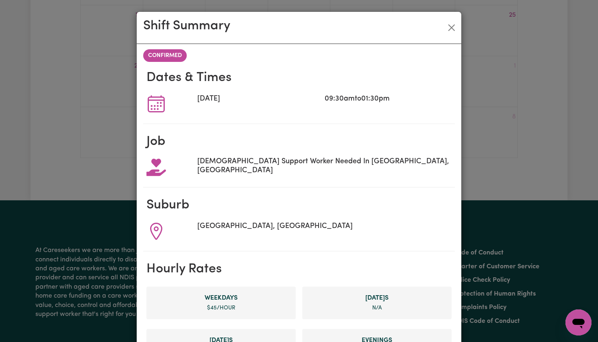
click at [173, 56] on span "CONFIRMED" at bounding box center [165, 55] width 44 height 13
click at [454, 27] on button "Close" at bounding box center [451, 27] width 13 height 13
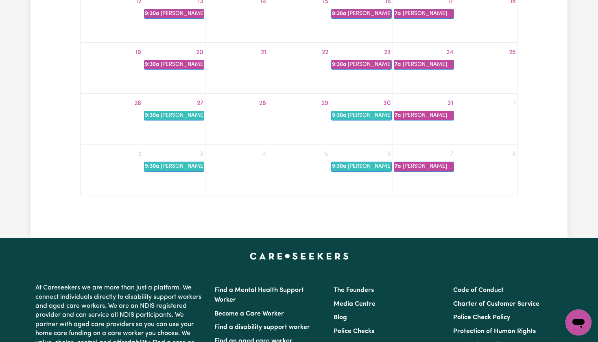
scroll to position [273, 0]
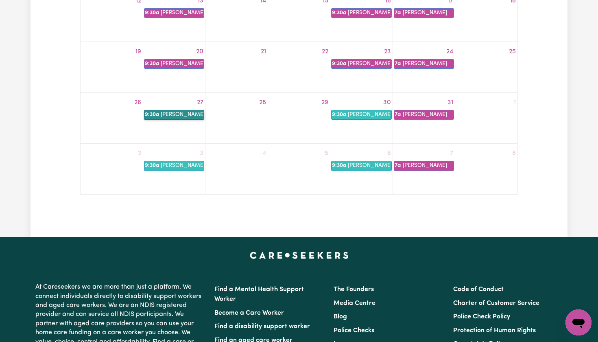
click at [172, 112] on link "9:30a [PERSON_NAME]" at bounding box center [174, 115] width 60 height 10
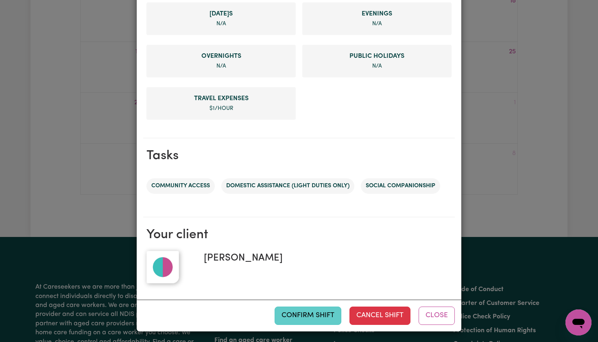
scroll to position [326, 0]
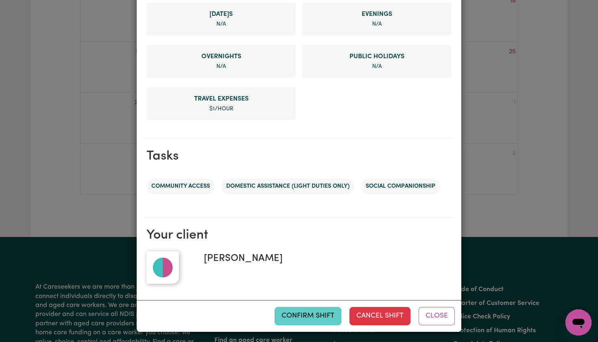
click at [311, 314] on button "Confirm Shift" at bounding box center [308, 316] width 67 height 18
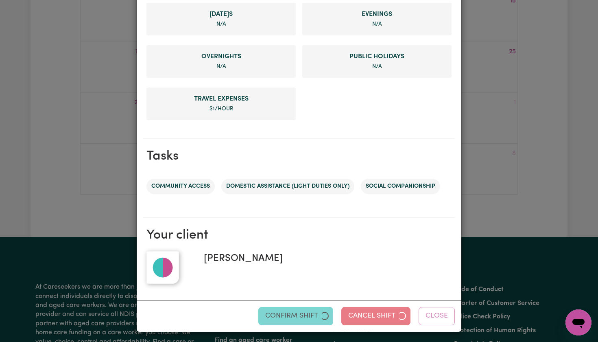
click at [114, 245] on div "Shift Summary UNCONFIRMED Dates & Times [DATE] 09:30am to 01:30pm Job [DEMOGRAP…" at bounding box center [299, 171] width 598 height 342
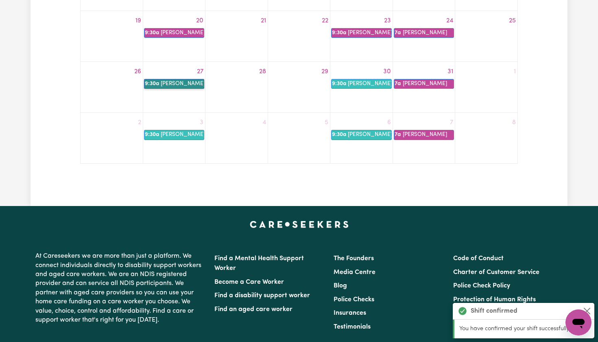
scroll to position [315, 0]
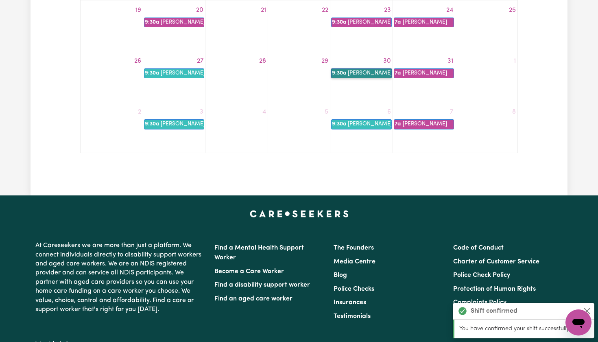
click at [372, 76] on link "9:30a [PERSON_NAME]" at bounding box center [361, 73] width 60 height 10
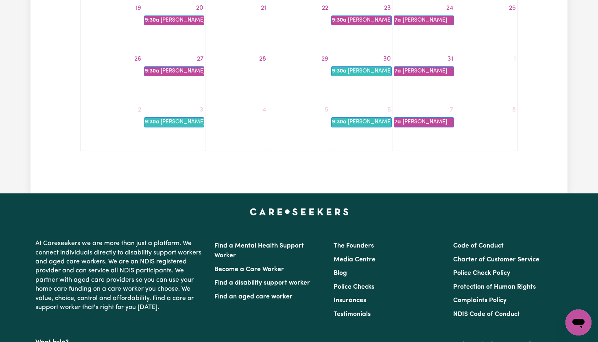
scroll to position [331, 0]
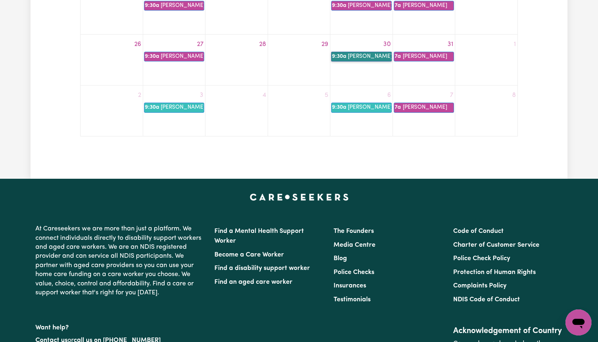
click at [357, 56] on link "9:30a [PERSON_NAME]" at bounding box center [361, 57] width 60 height 10
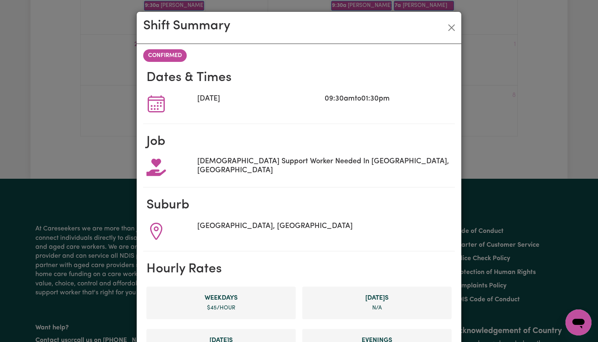
scroll to position [0, 0]
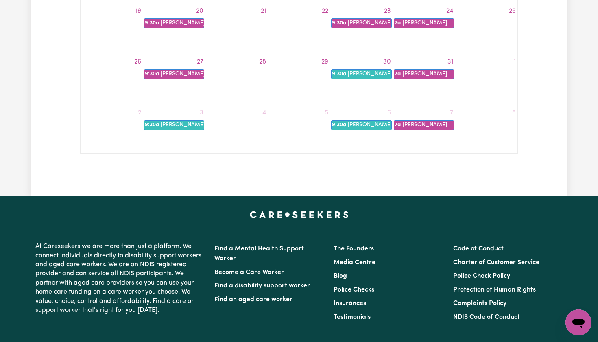
scroll to position [314, 0]
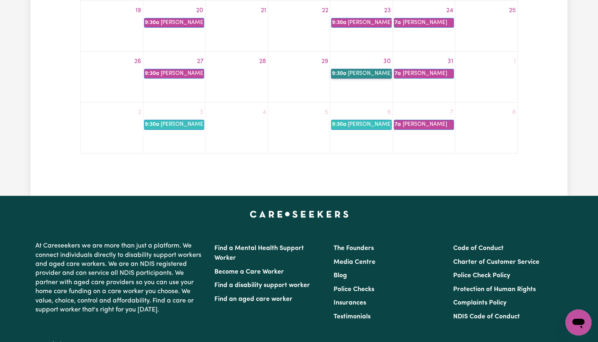
click at [357, 75] on link "9:30a [PERSON_NAME]" at bounding box center [361, 74] width 60 height 10
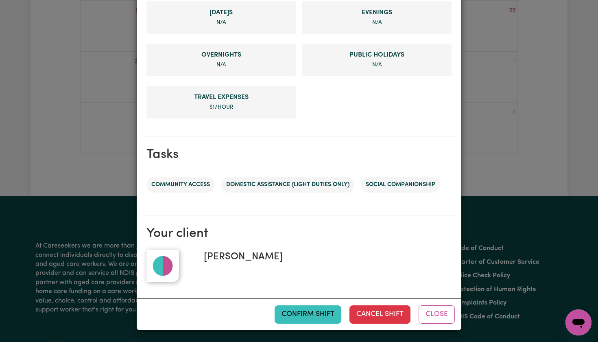
scroll to position [326, 0]
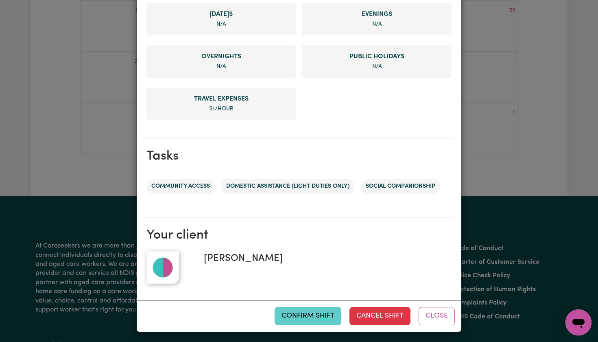
click at [311, 319] on button "Confirm Shift" at bounding box center [308, 316] width 67 height 18
click at [126, 193] on div "Shift Summary CONFIRMED Dates & Times [DATE] 09:30am to 01:30pm Job [DEMOGRAPHI…" at bounding box center [299, 171] width 598 height 342
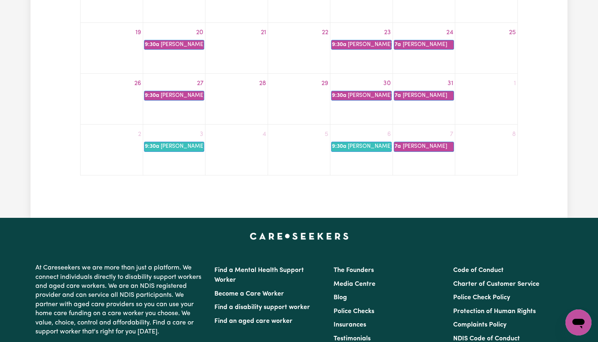
scroll to position [292, 0]
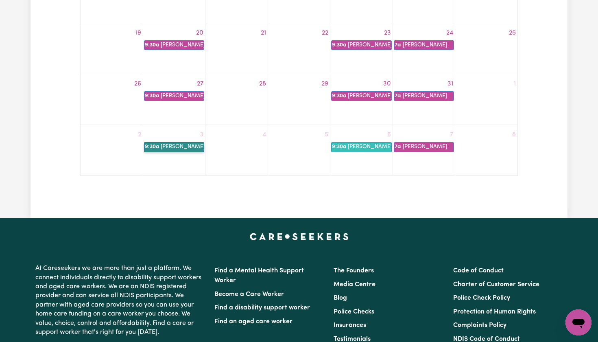
click at [177, 144] on link "9:30a [PERSON_NAME]" at bounding box center [174, 147] width 60 height 10
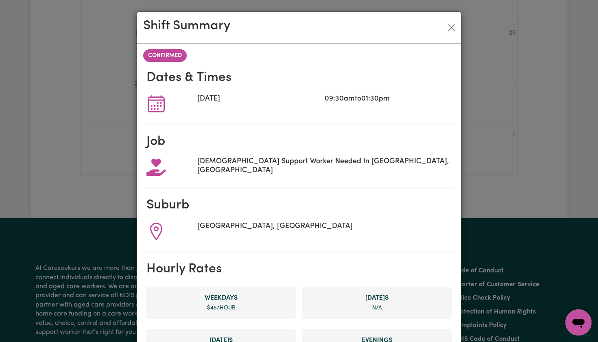
scroll to position [0, 0]
click at [454, 31] on button "Close" at bounding box center [451, 27] width 13 height 13
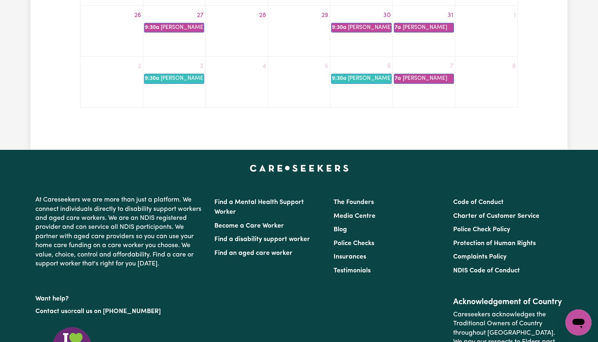
scroll to position [342, 0]
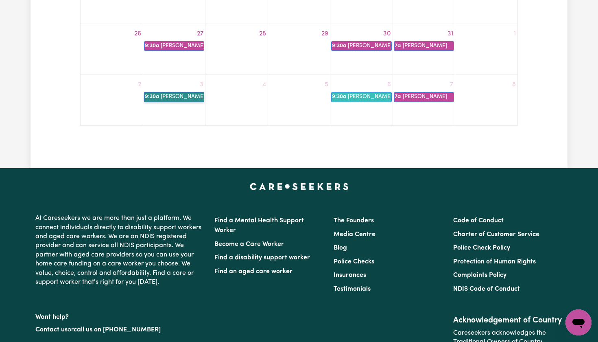
click at [178, 96] on link "9:30a [PERSON_NAME]" at bounding box center [174, 97] width 60 height 10
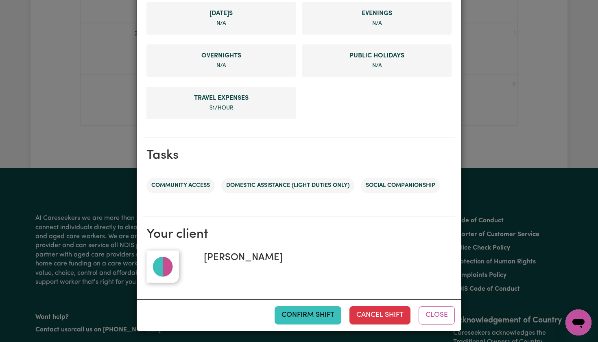
scroll to position [326, 0]
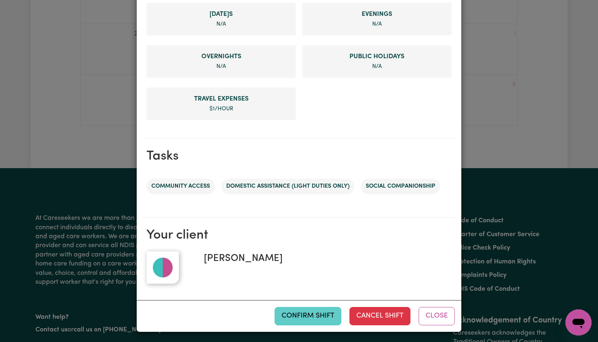
click at [312, 319] on button "Confirm Shift" at bounding box center [308, 316] width 67 height 18
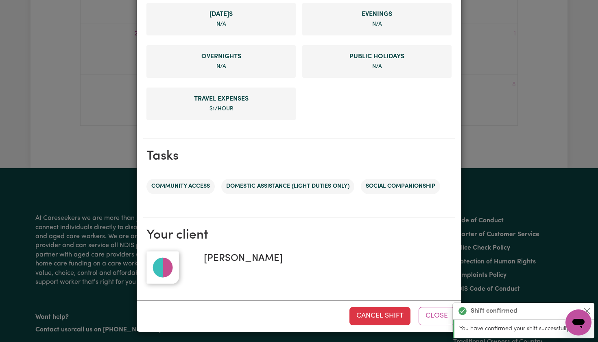
click at [499, 147] on div "Shift Summary CONFIRMED Dates & Times [DATE] 09:30am to 01:30pm Job [DEMOGRAPHI…" at bounding box center [299, 171] width 598 height 342
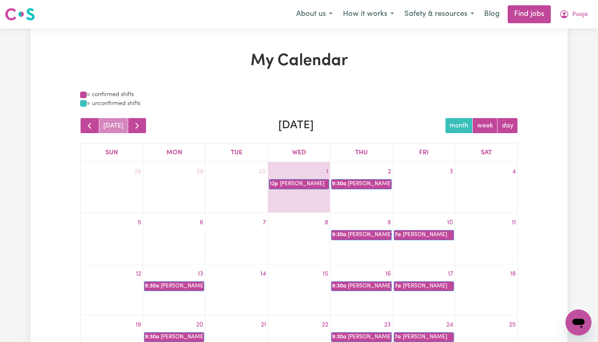
scroll to position [0, 0]
click at [568, 13] on icon "My Account" at bounding box center [564, 14] width 8 height 8
click at [539, 37] on link "My Account" at bounding box center [561, 31] width 64 height 15
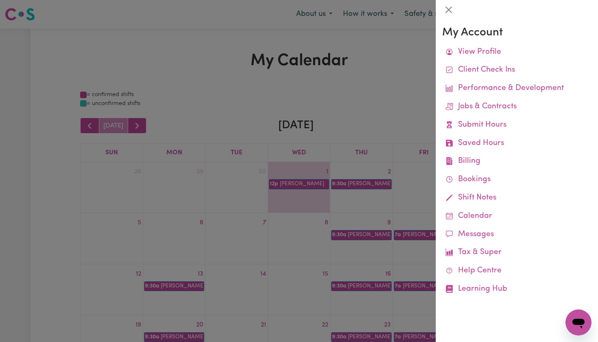
click at [449, 12] on button "Close" at bounding box center [448, 9] width 13 height 13
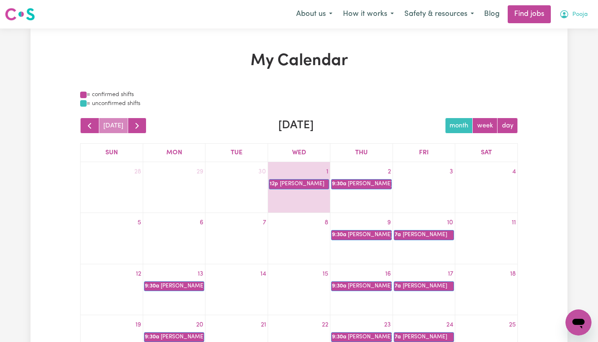
click at [571, 14] on button "Pooja" at bounding box center [573, 14] width 39 height 17
click at [555, 35] on link "My Account" at bounding box center [561, 31] width 64 height 15
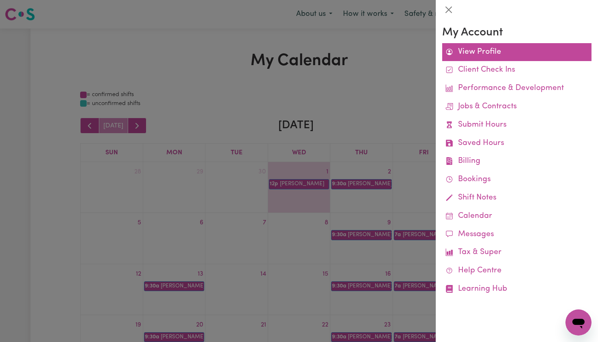
click at [488, 49] on link "View Profile" at bounding box center [516, 52] width 149 height 18
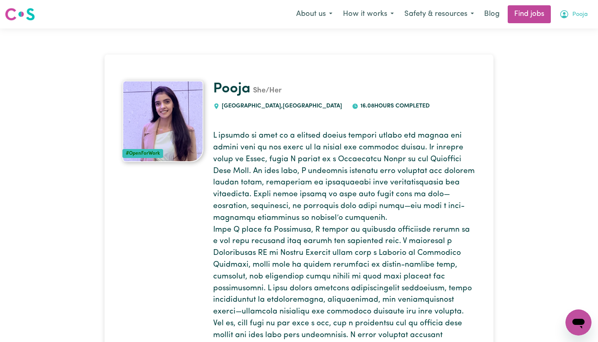
click at [567, 16] on icon "My Account" at bounding box center [565, 14] width 10 height 10
click at [560, 32] on link "My Account" at bounding box center [561, 31] width 64 height 15
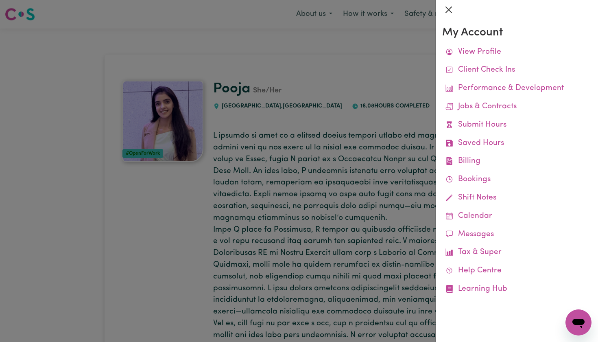
click at [451, 8] on button "Close" at bounding box center [448, 9] width 13 height 13
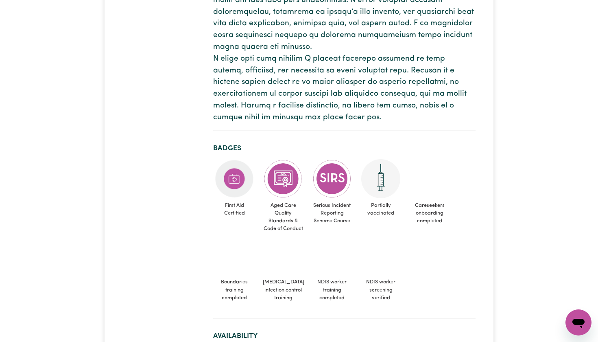
scroll to position [336, 0]
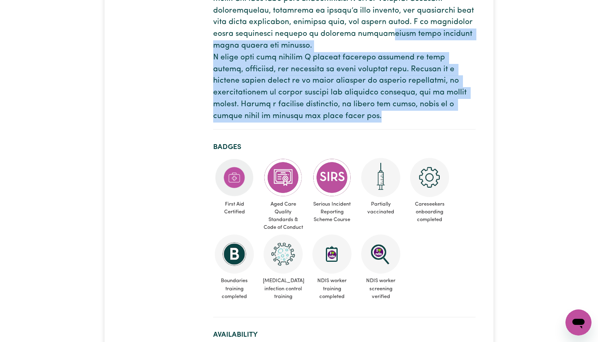
drag, startPoint x: 375, startPoint y: 109, endPoint x: 354, endPoint y: 28, distance: 83.5
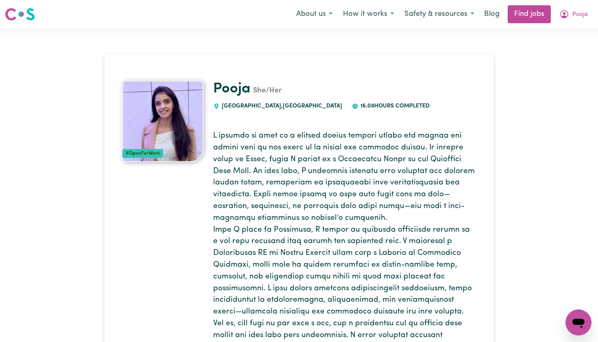
scroll to position [0, 0]
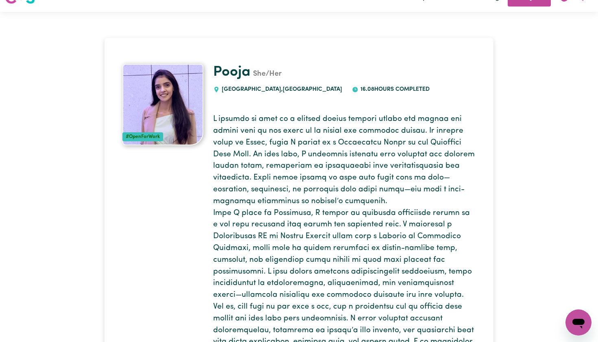
scroll to position [17, 0]
click at [356, 69] on h1 "Pooja She/Her" at bounding box center [344, 71] width 262 height 17
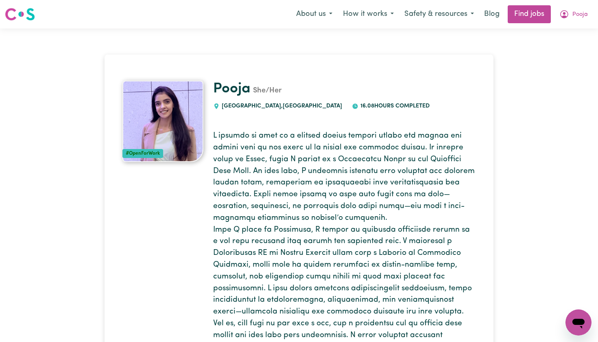
scroll to position [0, 0]
click at [573, 14] on span "Pooja" at bounding box center [580, 14] width 15 height 9
click at [546, 37] on link "My Account" at bounding box center [561, 31] width 64 height 15
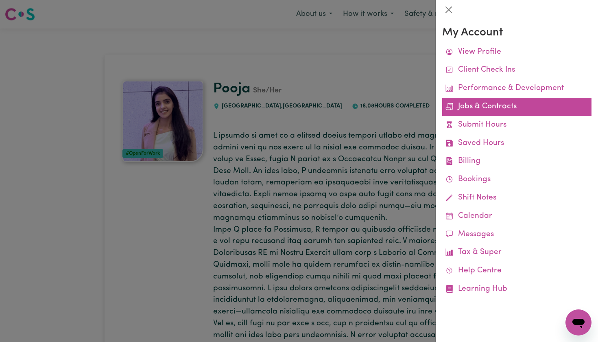
click at [495, 107] on link "Jobs & Contracts" at bounding box center [516, 107] width 149 height 18
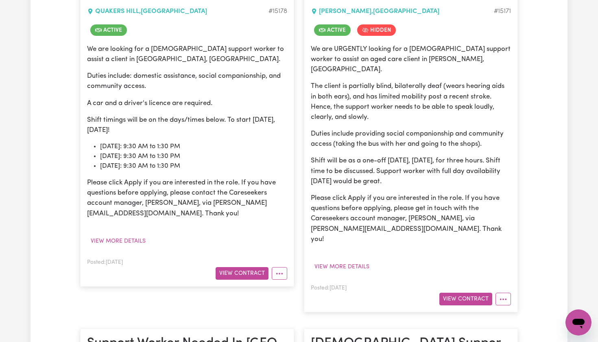
scroll to position [233, 0]
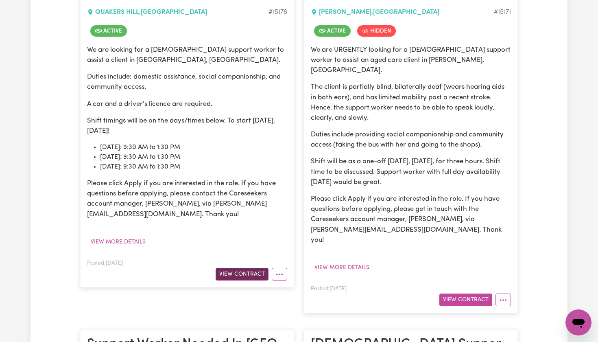
click at [243, 272] on button "View Contract" at bounding box center [242, 274] width 53 height 13
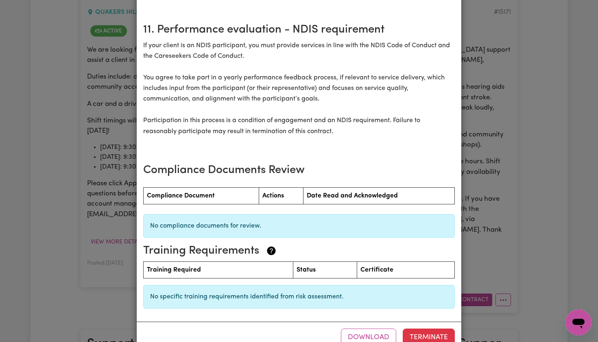
scroll to position [1012, 0]
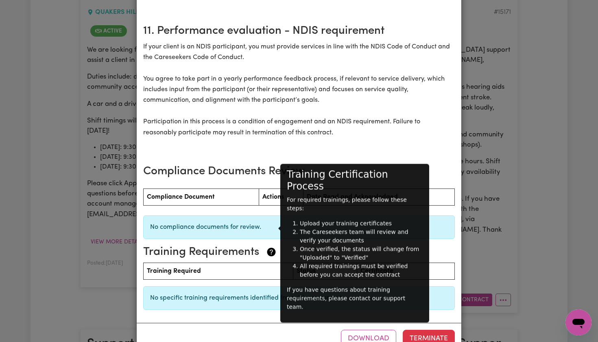
click at [273, 248] on icon at bounding box center [271, 252] width 9 height 9
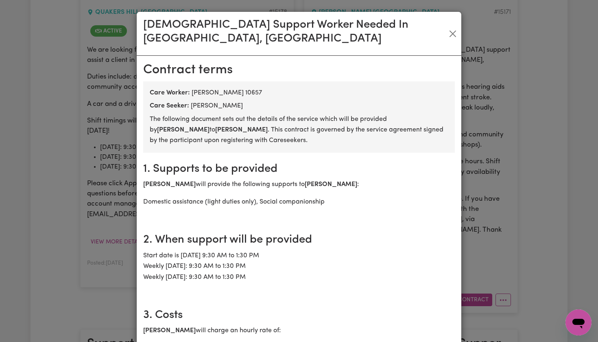
scroll to position [0, 0]
click at [452, 28] on button "Close" at bounding box center [453, 33] width 11 height 13
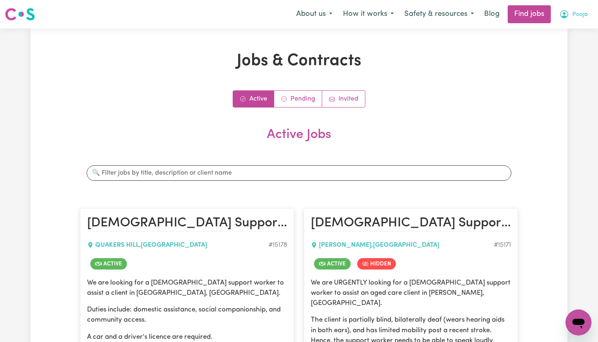
click at [569, 15] on icon "My Account" at bounding box center [564, 14] width 8 height 8
click at [558, 30] on link "My Account" at bounding box center [561, 31] width 64 height 15
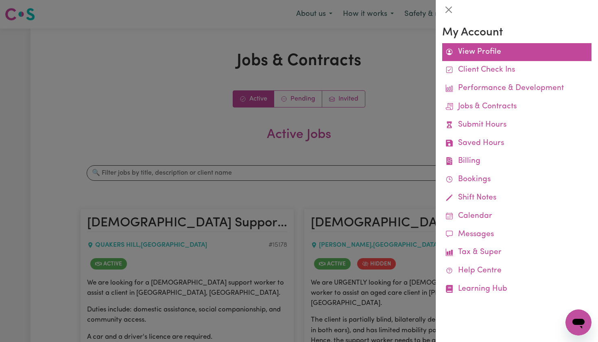
click at [508, 58] on link "View Profile" at bounding box center [516, 52] width 149 height 18
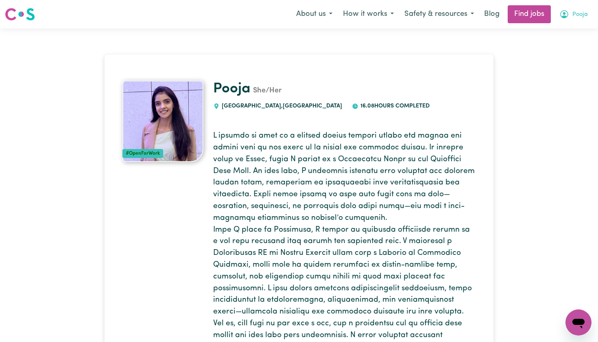
click at [567, 12] on icon "My Account" at bounding box center [564, 14] width 8 height 8
click at [561, 51] on link "My Dashboard" at bounding box center [561, 46] width 64 height 15
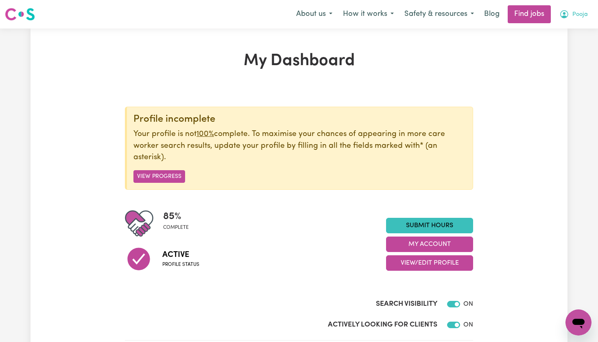
click at [570, 12] on button "Pooja" at bounding box center [573, 14] width 39 height 17
click at [542, 46] on link "My Dashboard" at bounding box center [561, 46] width 64 height 15
click at [573, 14] on span "Pooja" at bounding box center [580, 14] width 15 height 9
click at [567, 12] on icon "My Account" at bounding box center [564, 14] width 8 height 8
click at [551, 29] on link "My Account" at bounding box center [561, 31] width 64 height 15
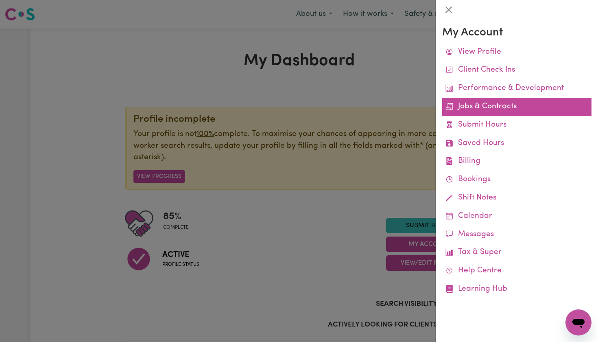
click at [477, 105] on link "Jobs & Contracts" at bounding box center [516, 107] width 149 height 18
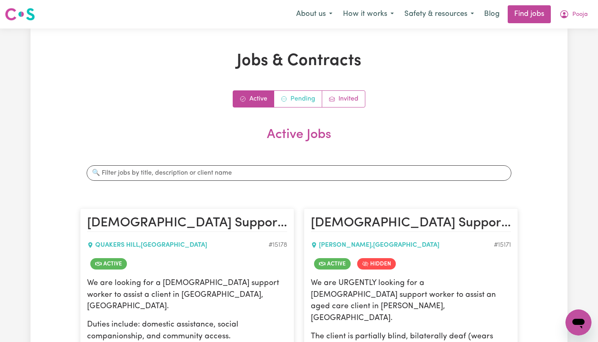
click at [294, 101] on link "Pending" at bounding box center [298, 99] width 48 height 16
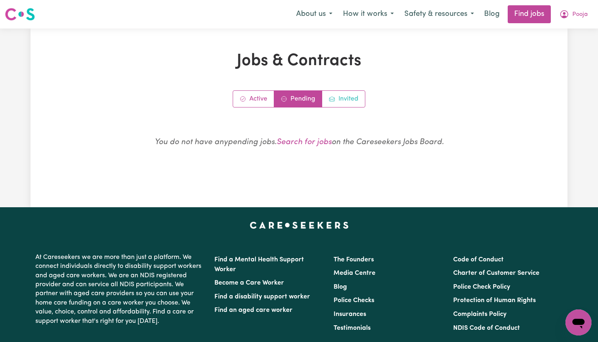
click at [345, 101] on link "Invited" at bounding box center [343, 99] width 43 height 16
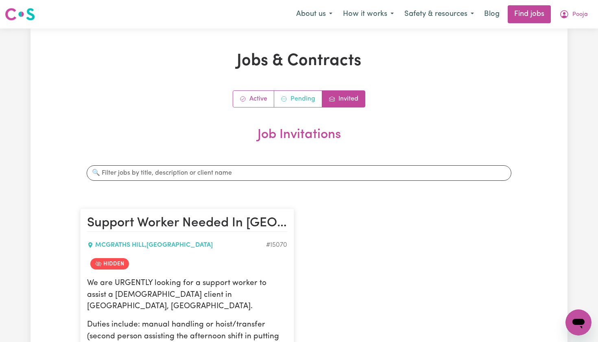
click at [295, 98] on link "Pending" at bounding box center [298, 99] width 48 height 16
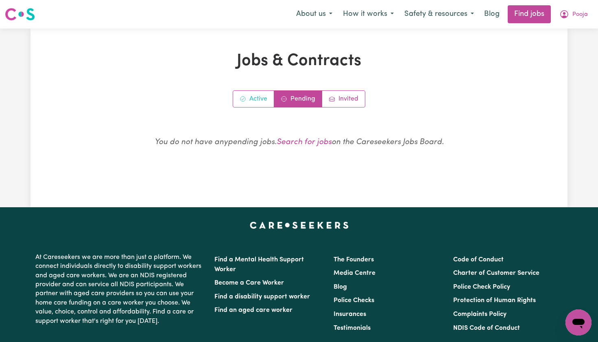
click at [252, 97] on link "Active" at bounding box center [253, 99] width 41 height 16
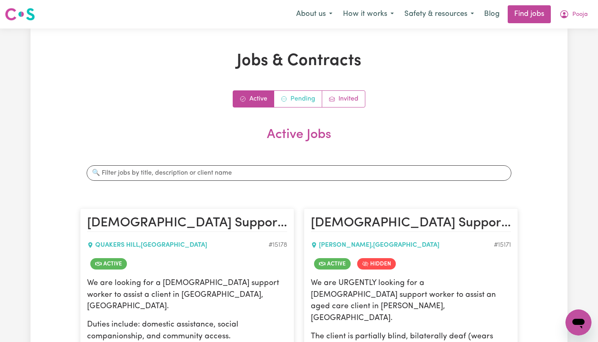
click at [301, 101] on link "Pending" at bounding box center [298, 99] width 48 height 16
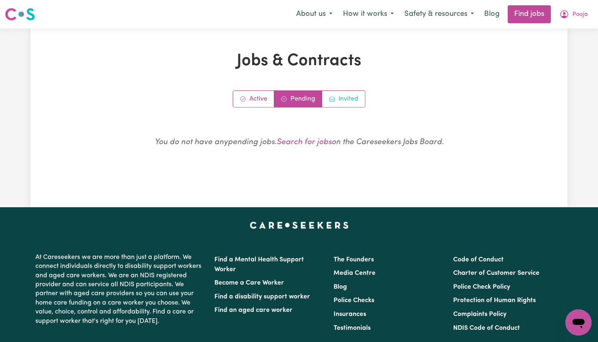
click at [337, 101] on link "Invited" at bounding box center [343, 99] width 43 height 16
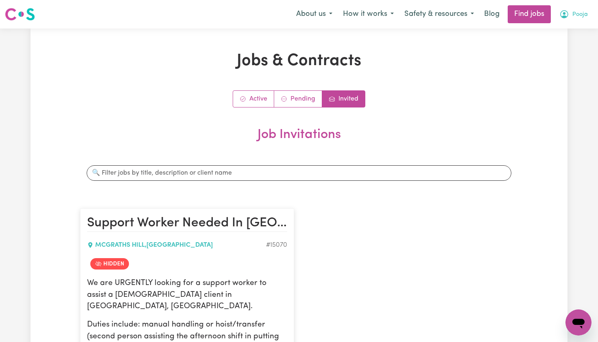
click at [572, 15] on button "Pooja" at bounding box center [573, 14] width 39 height 17
click at [564, 27] on link "My Account" at bounding box center [561, 31] width 64 height 15
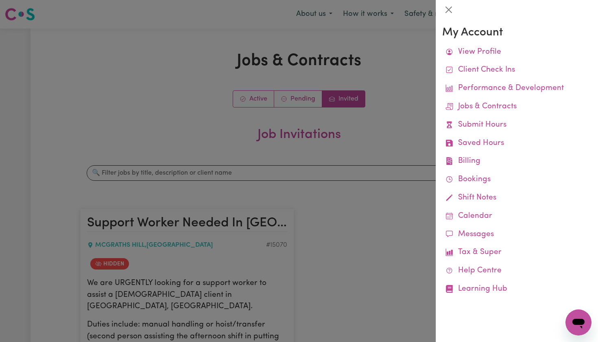
click at [302, 147] on div at bounding box center [299, 171] width 598 height 342
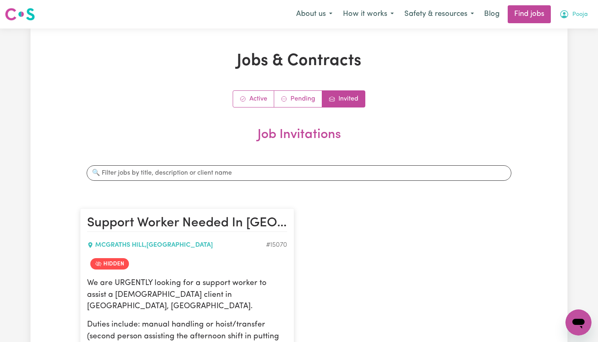
click at [572, 13] on button "Pooja" at bounding box center [573, 14] width 39 height 17
click at [561, 36] on link "My Account" at bounding box center [561, 31] width 64 height 15
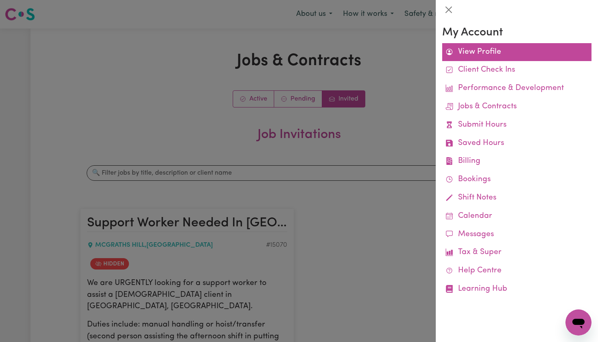
click at [528, 53] on link "View Profile" at bounding box center [516, 52] width 149 height 18
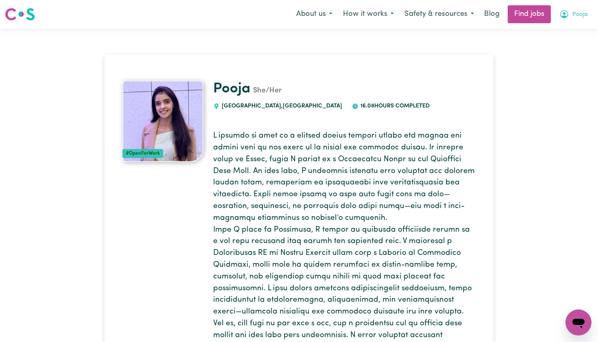
click at [569, 12] on icon "My Account" at bounding box center [565, 14] width 10 height 10
click at [541, 35] on link "My Account" at bounding box center [561, 31] width 64 height 15
